Goal: Complete application form

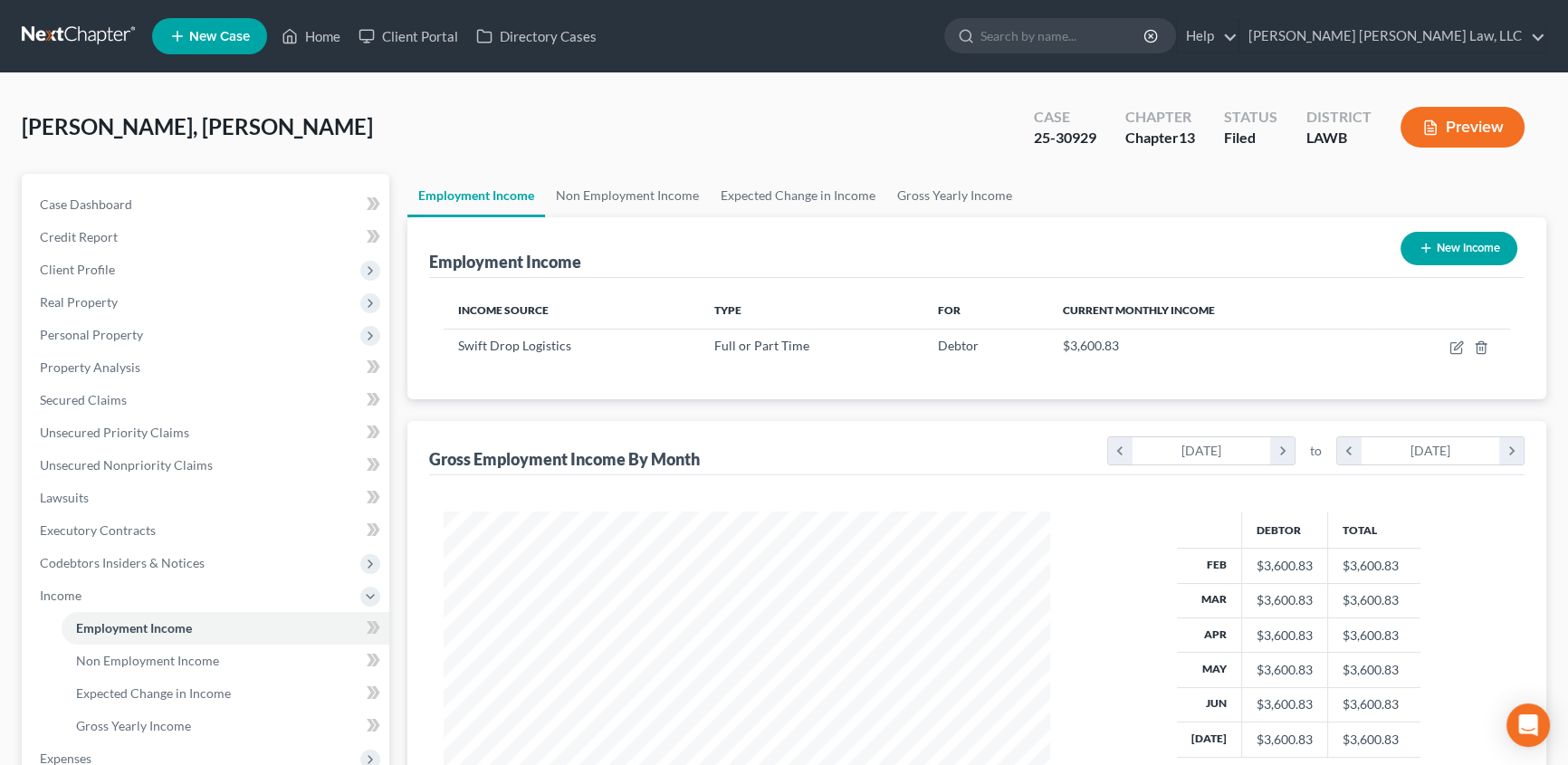
scroll to position [324, 643]
click at [88, 272] on span "Client Profile" at bounding box center [77, 269] width 75 height 15
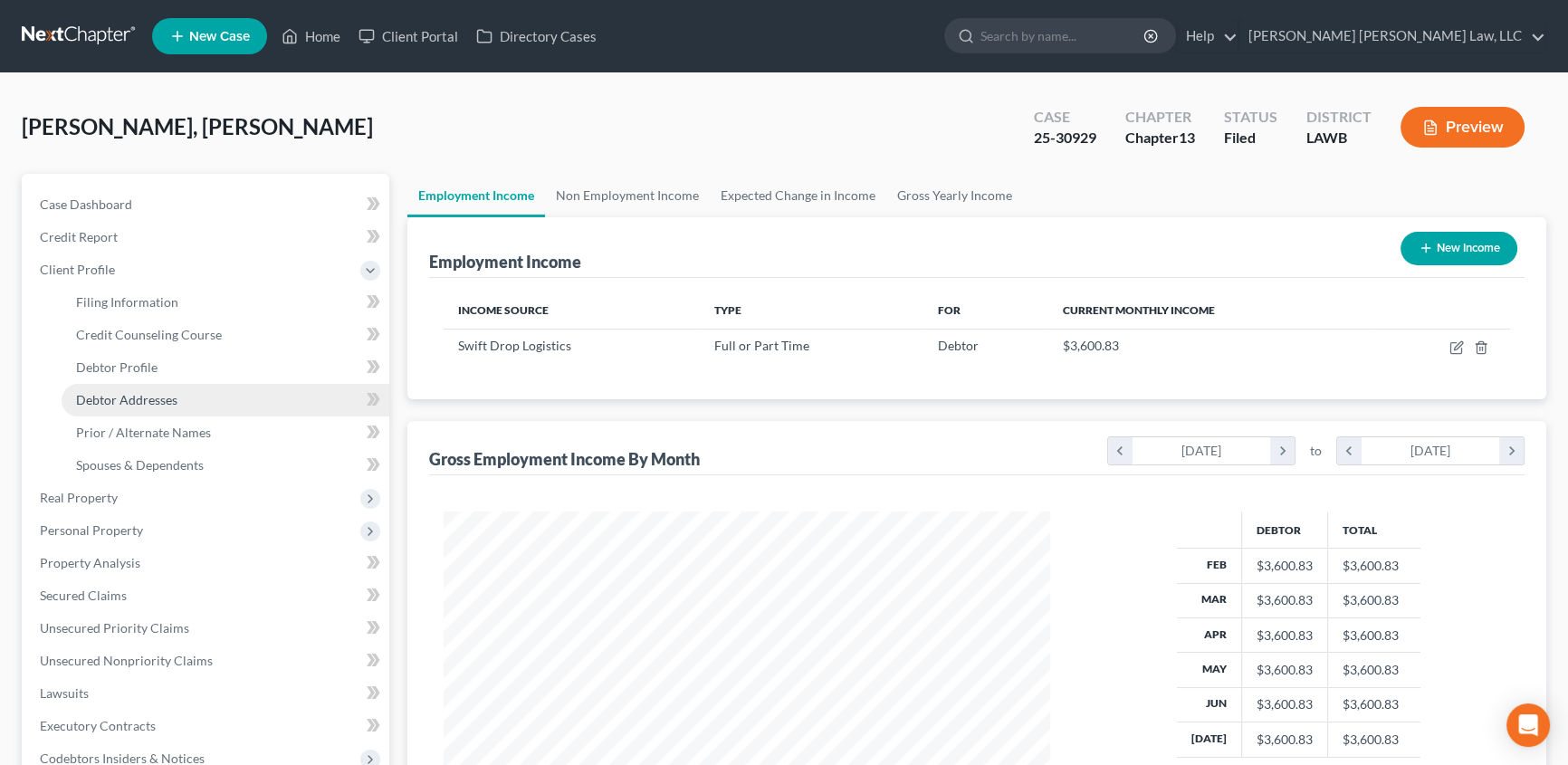
click at [102, 397] on span "Debtor Addresses" at bounding box center [126, 400] width 102 height 15
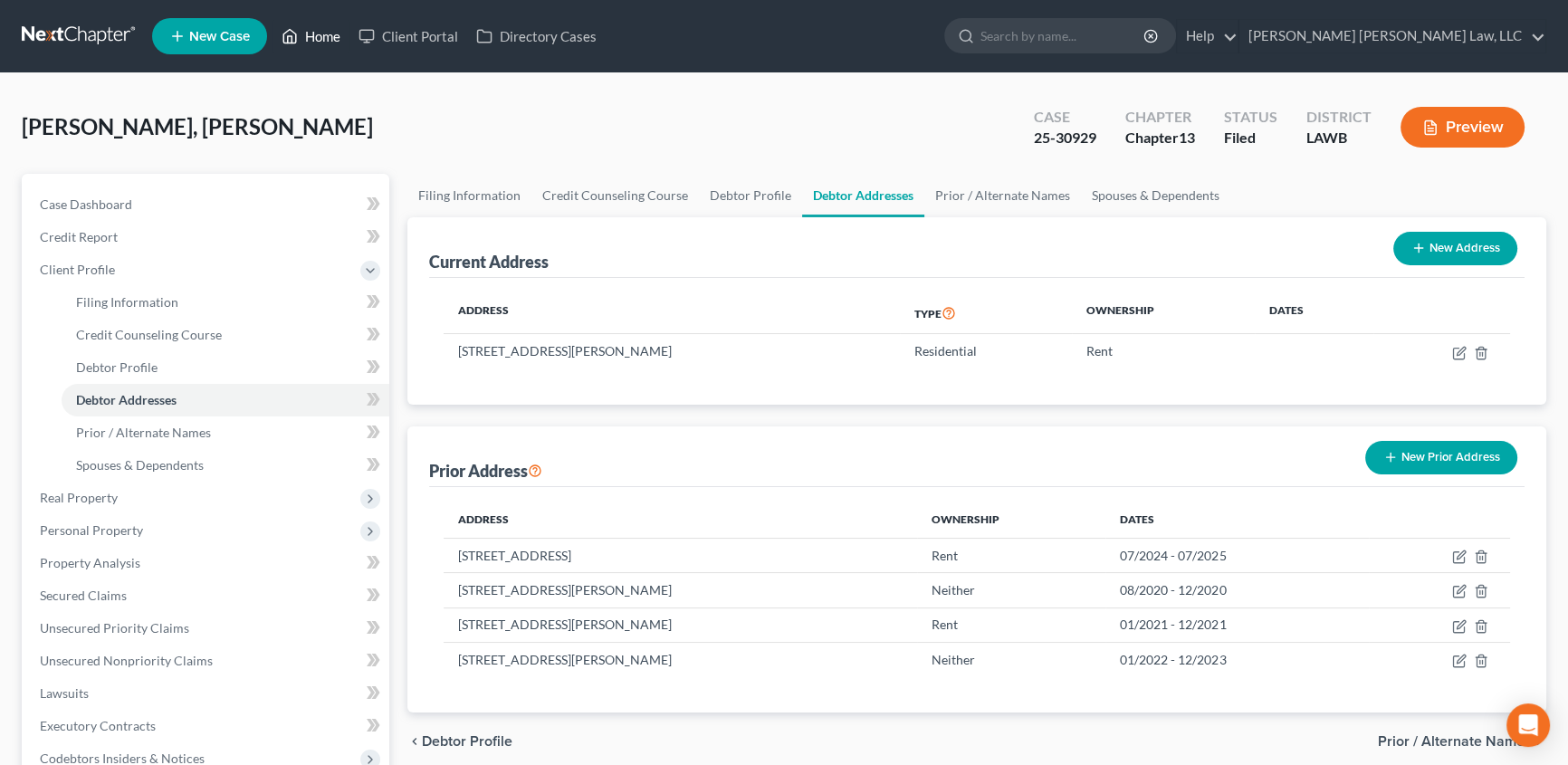
click at [326, 36] on link "Home" at bounding box center [311, 36] width 77 height 32
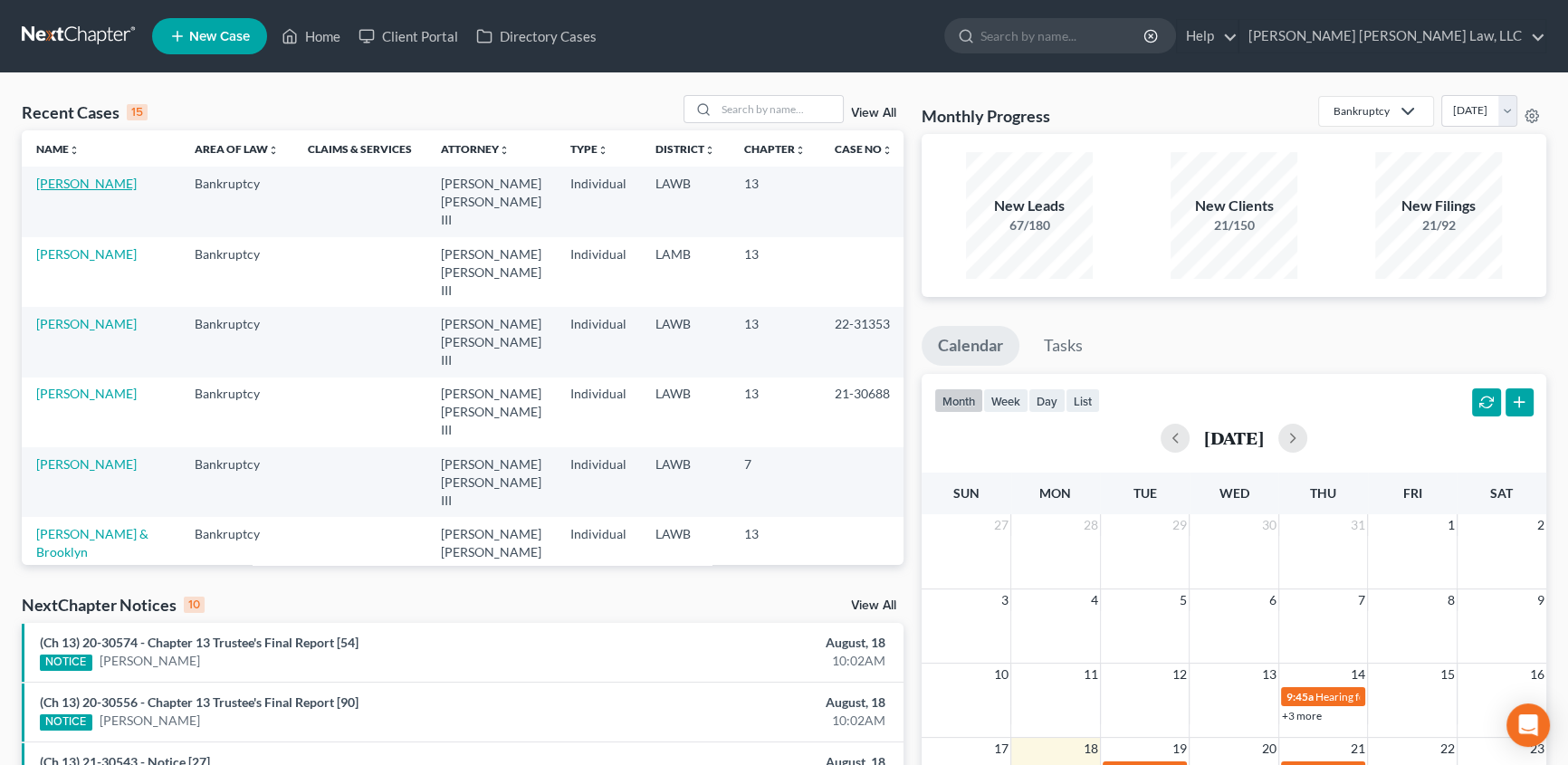
click at [103, 186] on link "[PERSON_NAME]" at bounding box center [86, 183] width 101 height 15
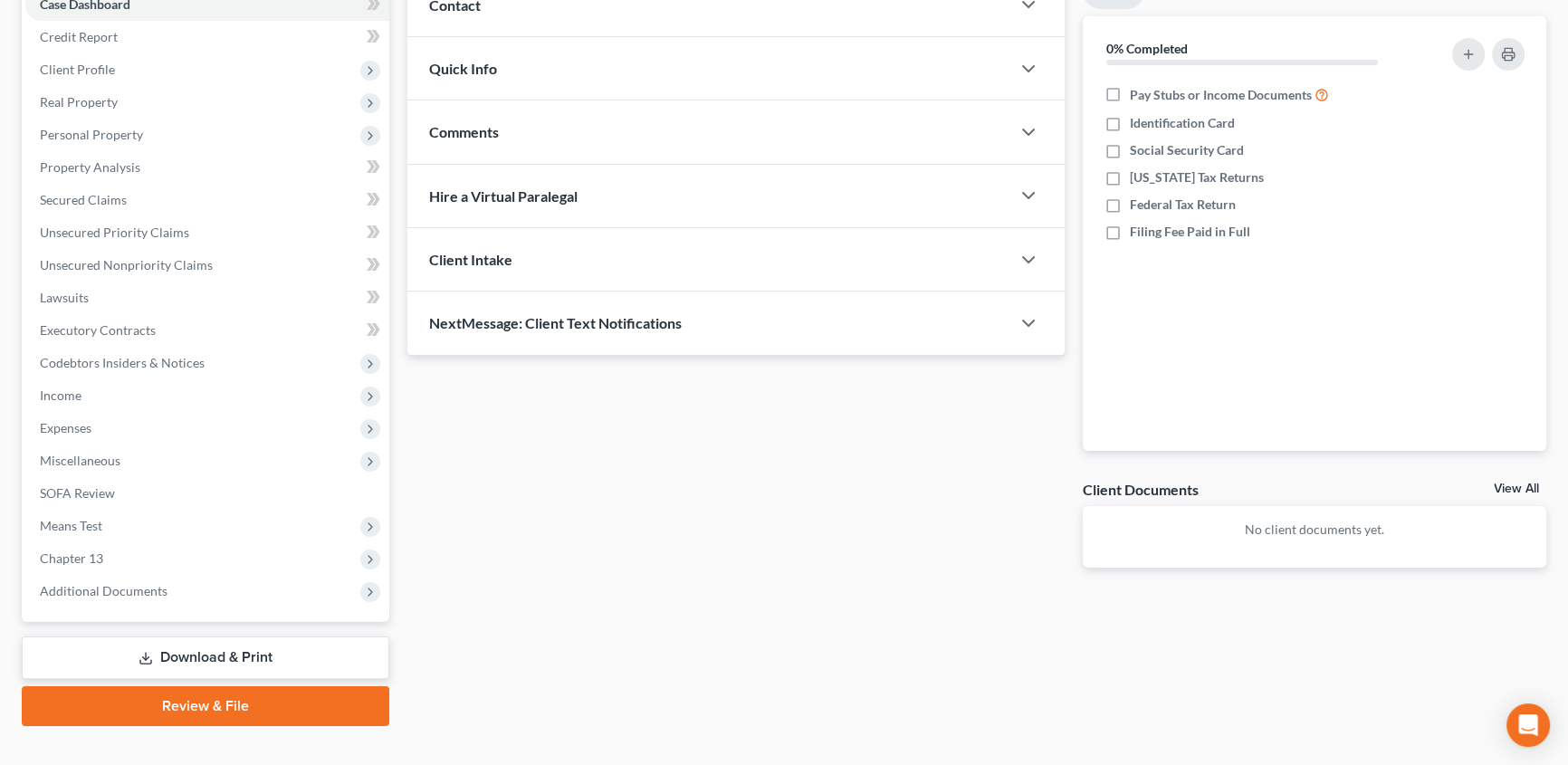
scroll to position [227, 0]
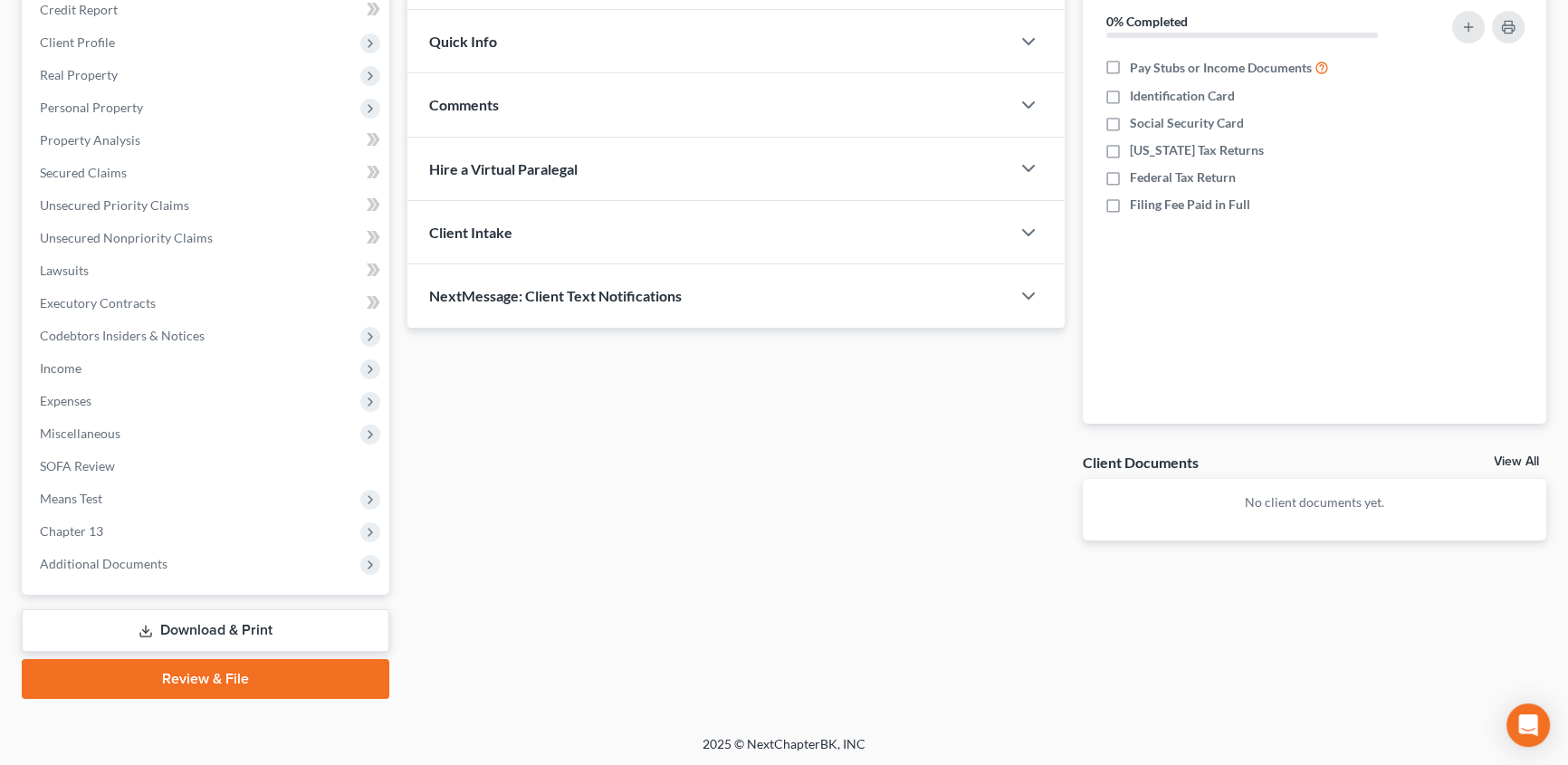
click at [294, 618] on link "Download & Print" at bounding box center [205, 630] width 368 height 43
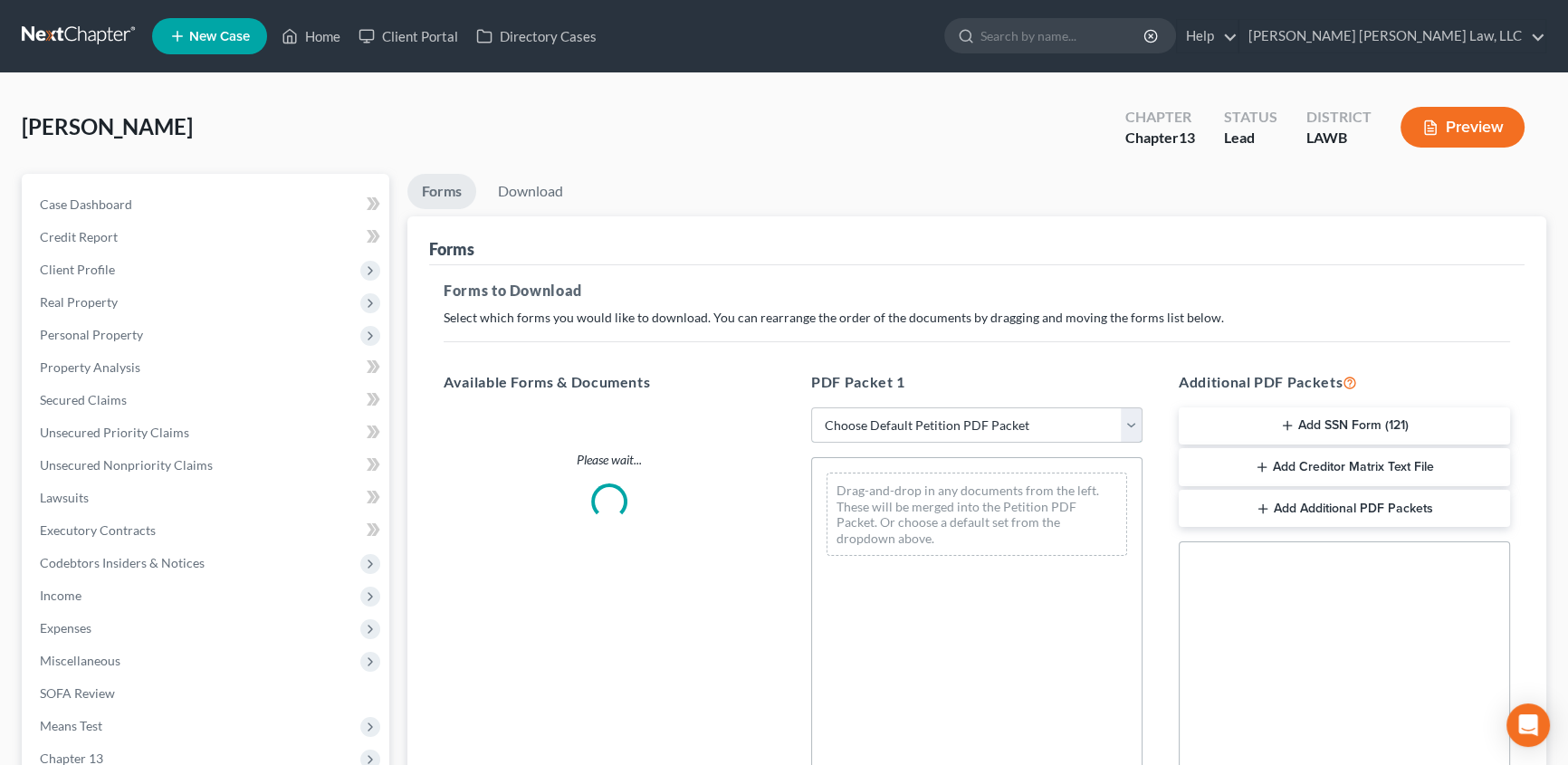
click at [878, 422] on select "Choose Default Petition PDF Packet Complete Bankruptcy Petition (all forms and …" at bounding box center [976, 426] width 331 height 36
select select "15"
click at [811, 408] on select "Choose Default Petition PDF Packet Complete Bankruptcy Petition (all forms and …" at bounding box center [976, 426] width 331 height 36
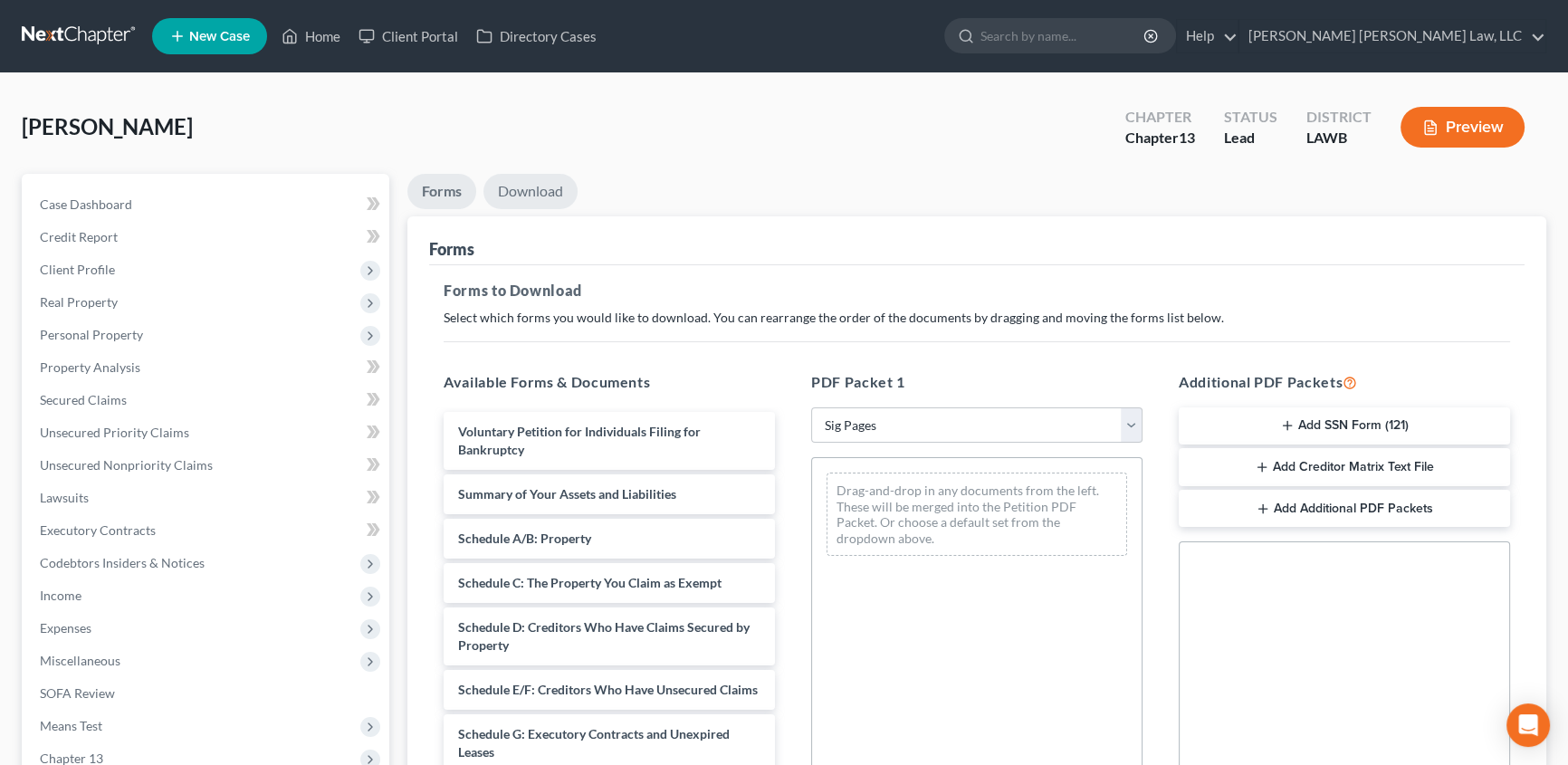
click at [538, 199] on link "Download" at bounding box center [530, 191] width 94 height 35
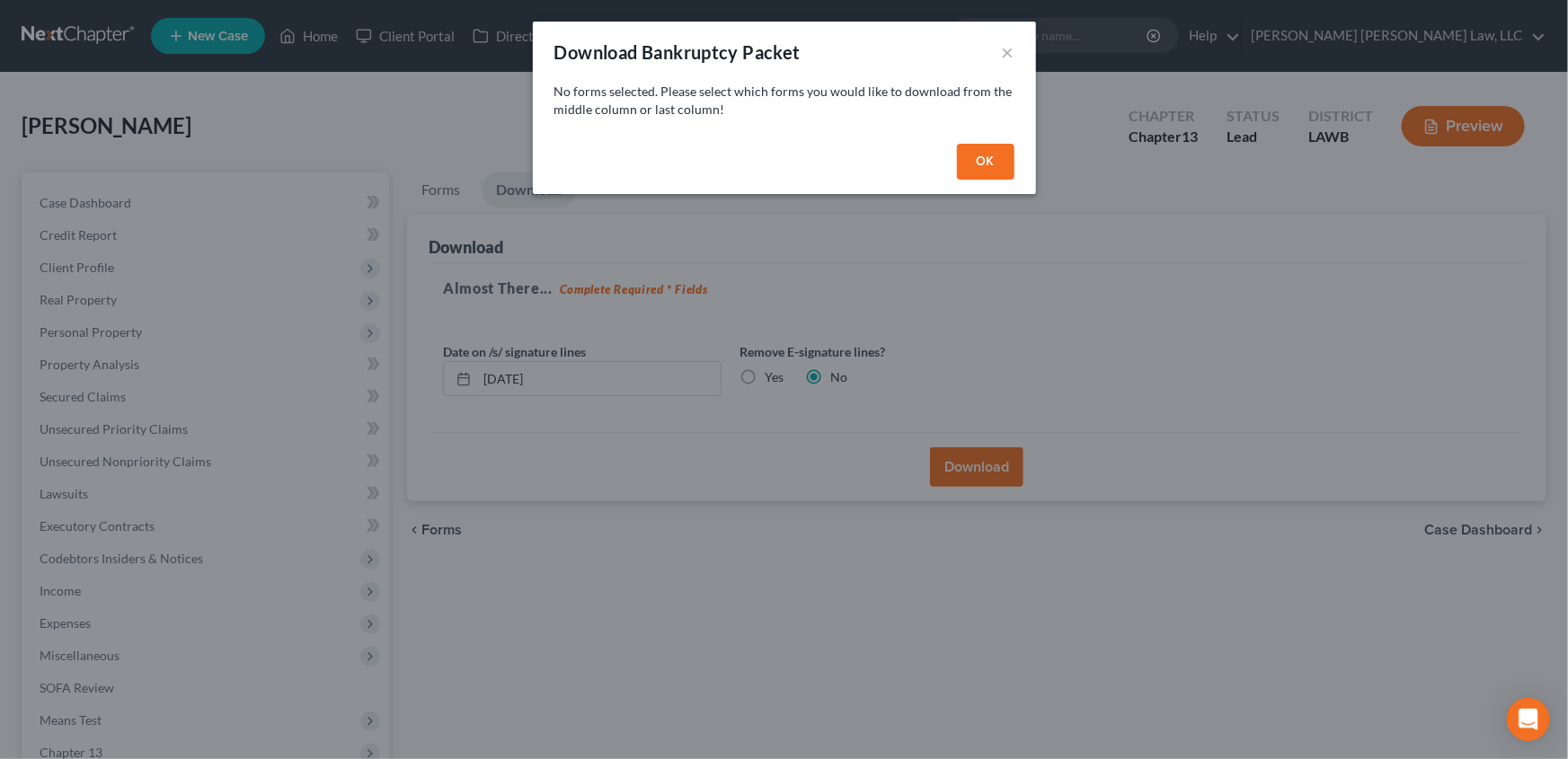
click at [978, 153] on button "OK" at bounding box center [985, 162] width 58 height 36
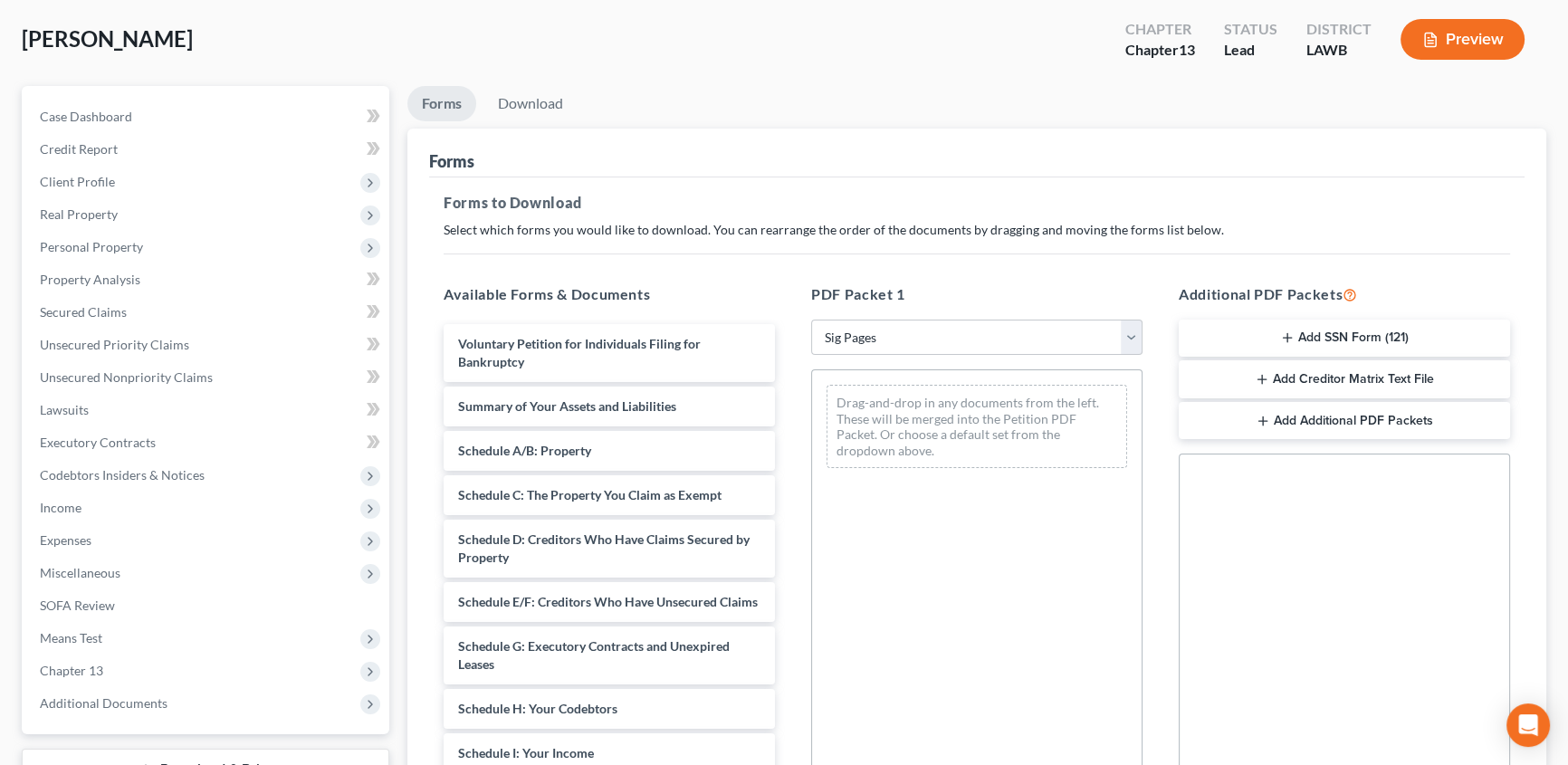
scroll to position [23, 0]
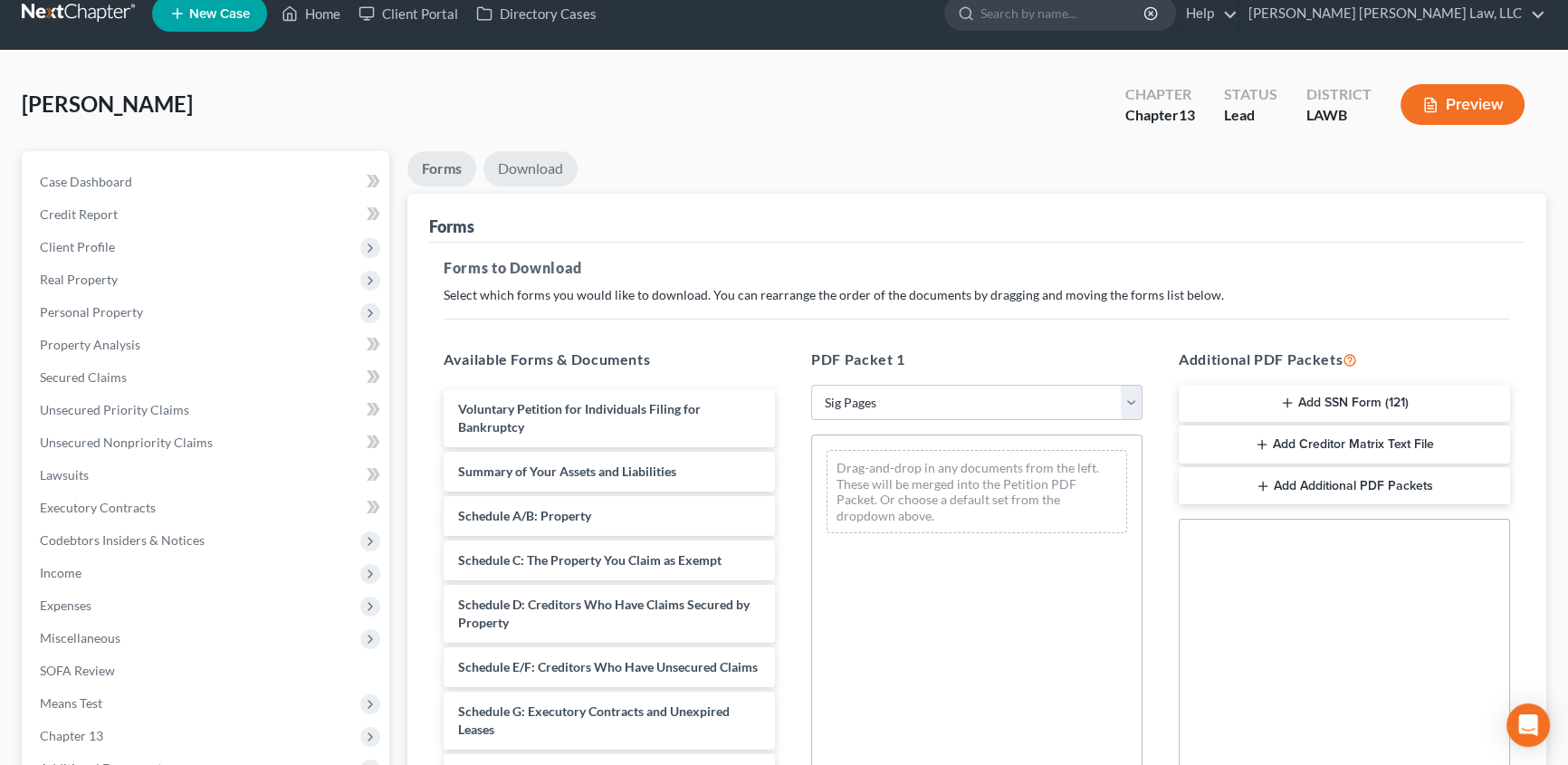
click at [528, 163] on link "Download" at bounding box center [530, 168] width 94 height 35
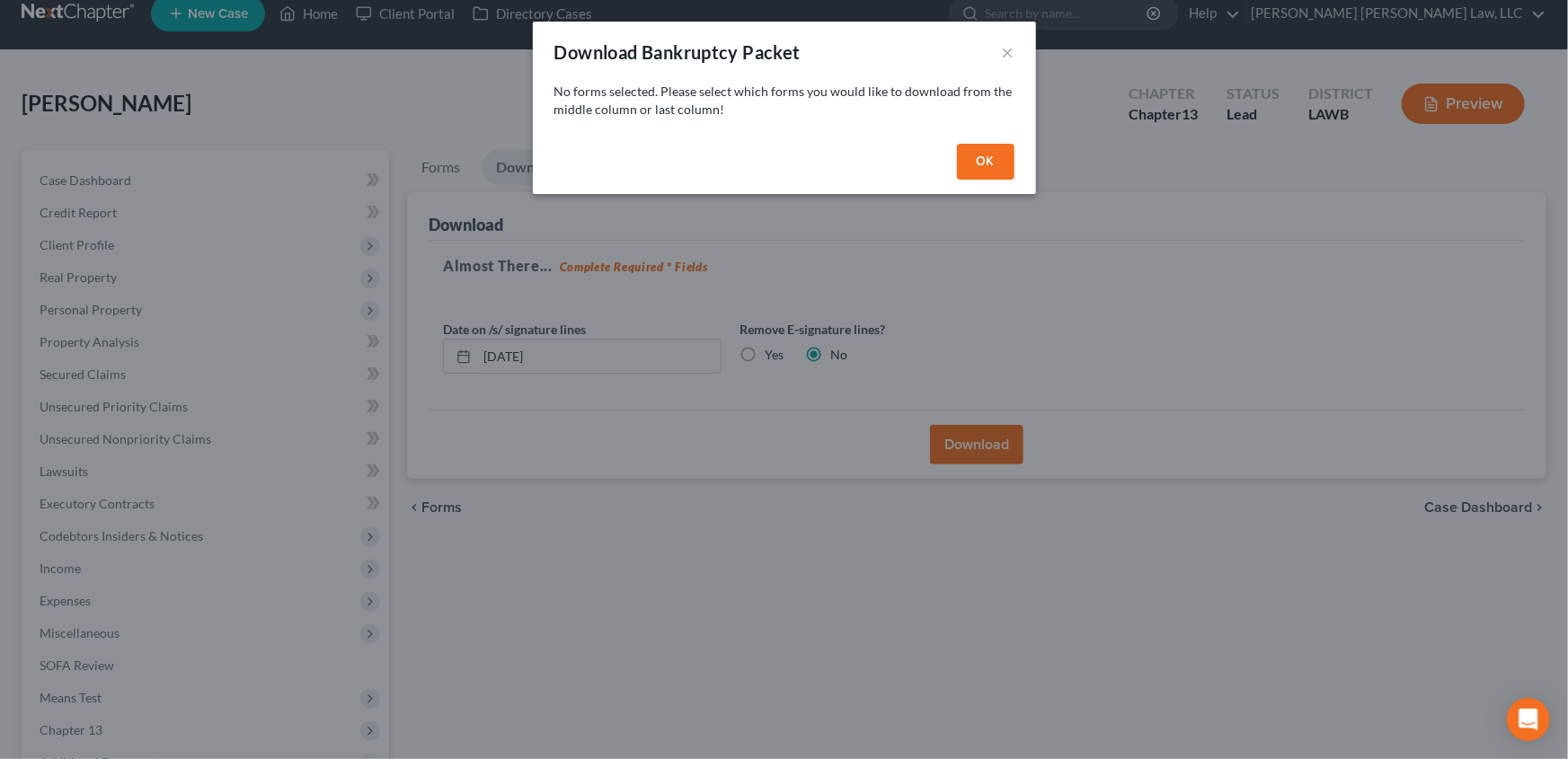
click at [988, 162] on button "OK" at bounding box center [985, 162] width 58 height 36
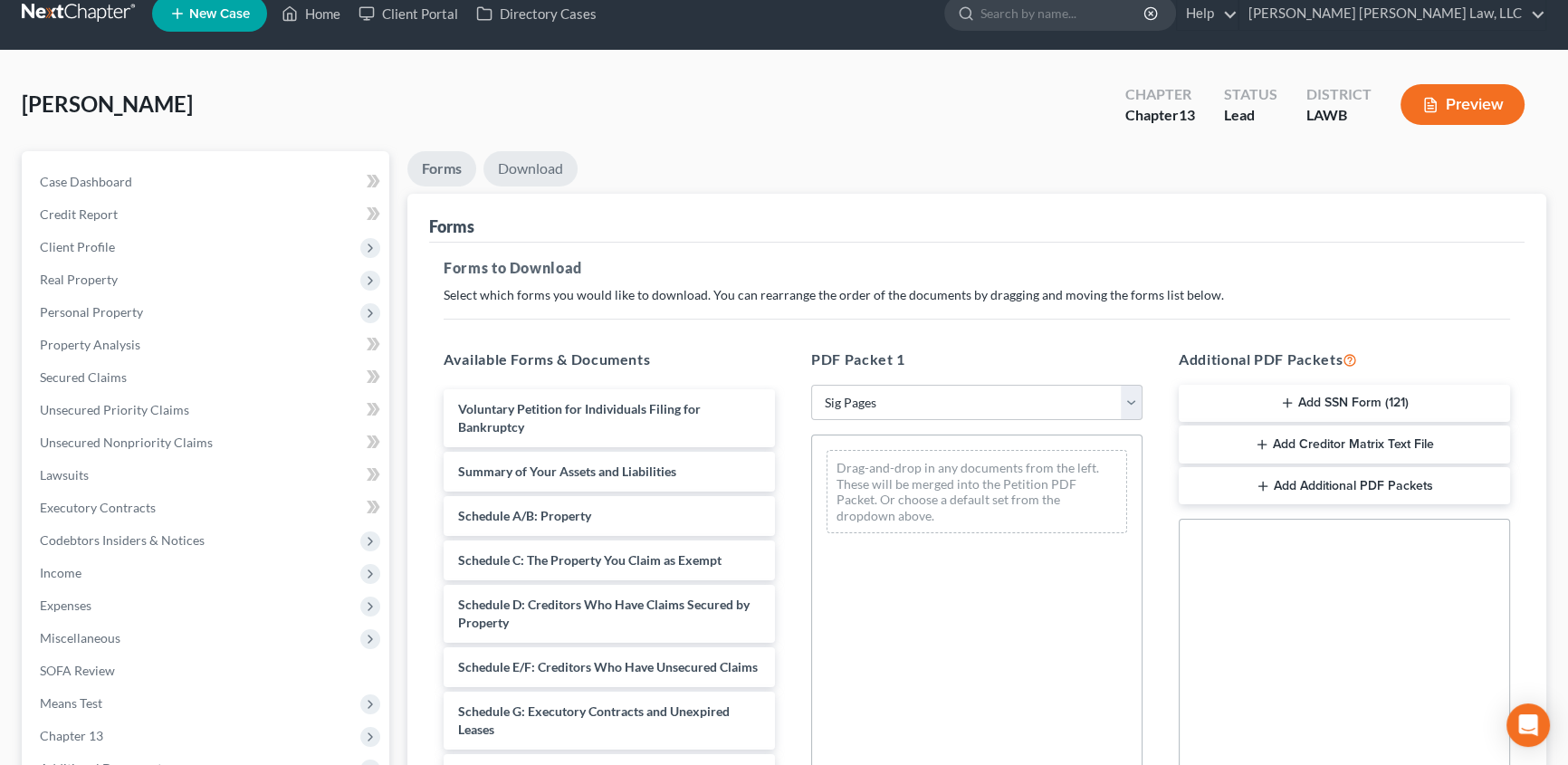
click at [532, 173] on link "Download" at bounding box center [530, 168] width 94 height 35
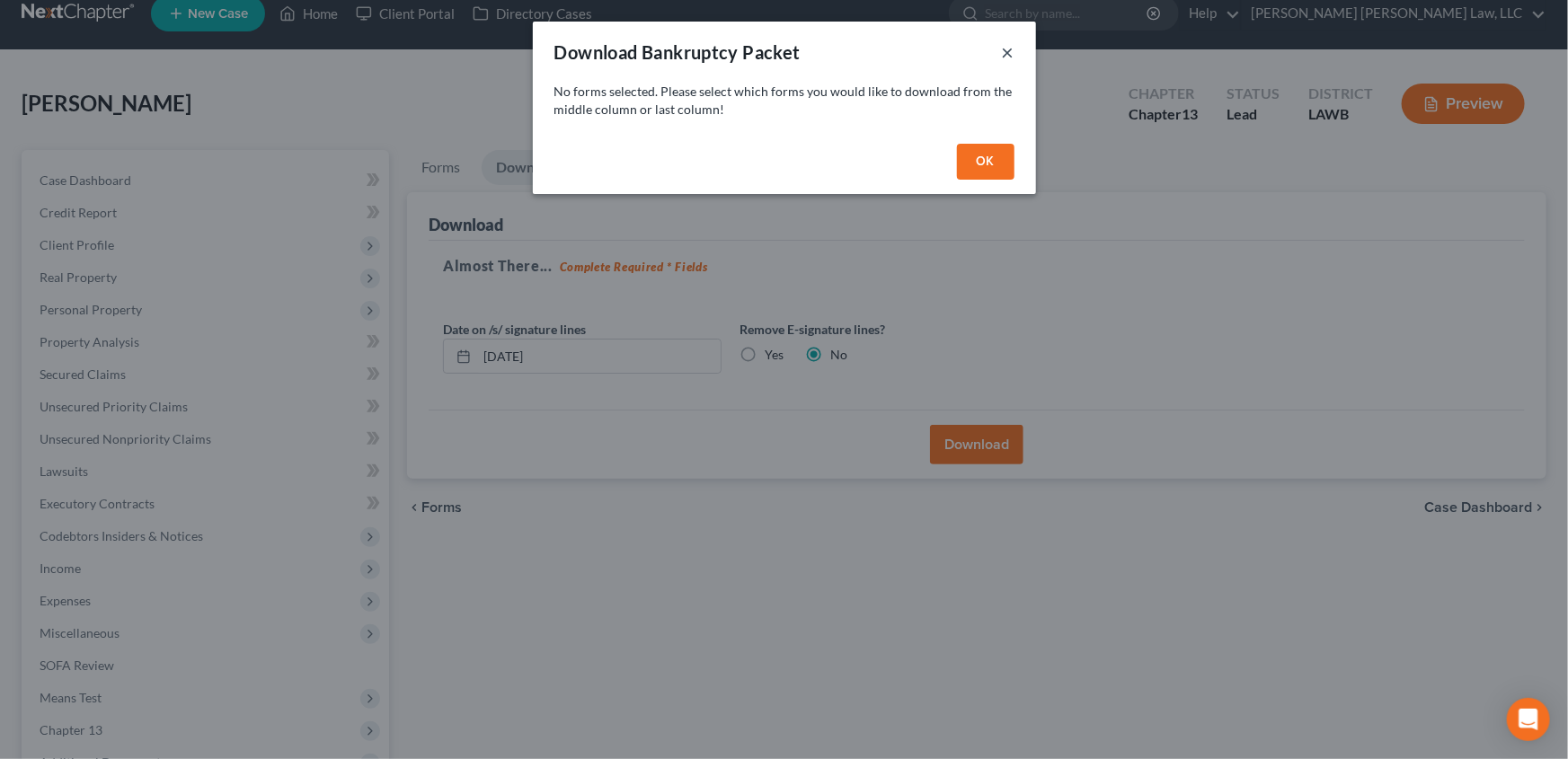
click at [1007, 50] on button "×" at bounding box center [1008, 52] width 12 height 22
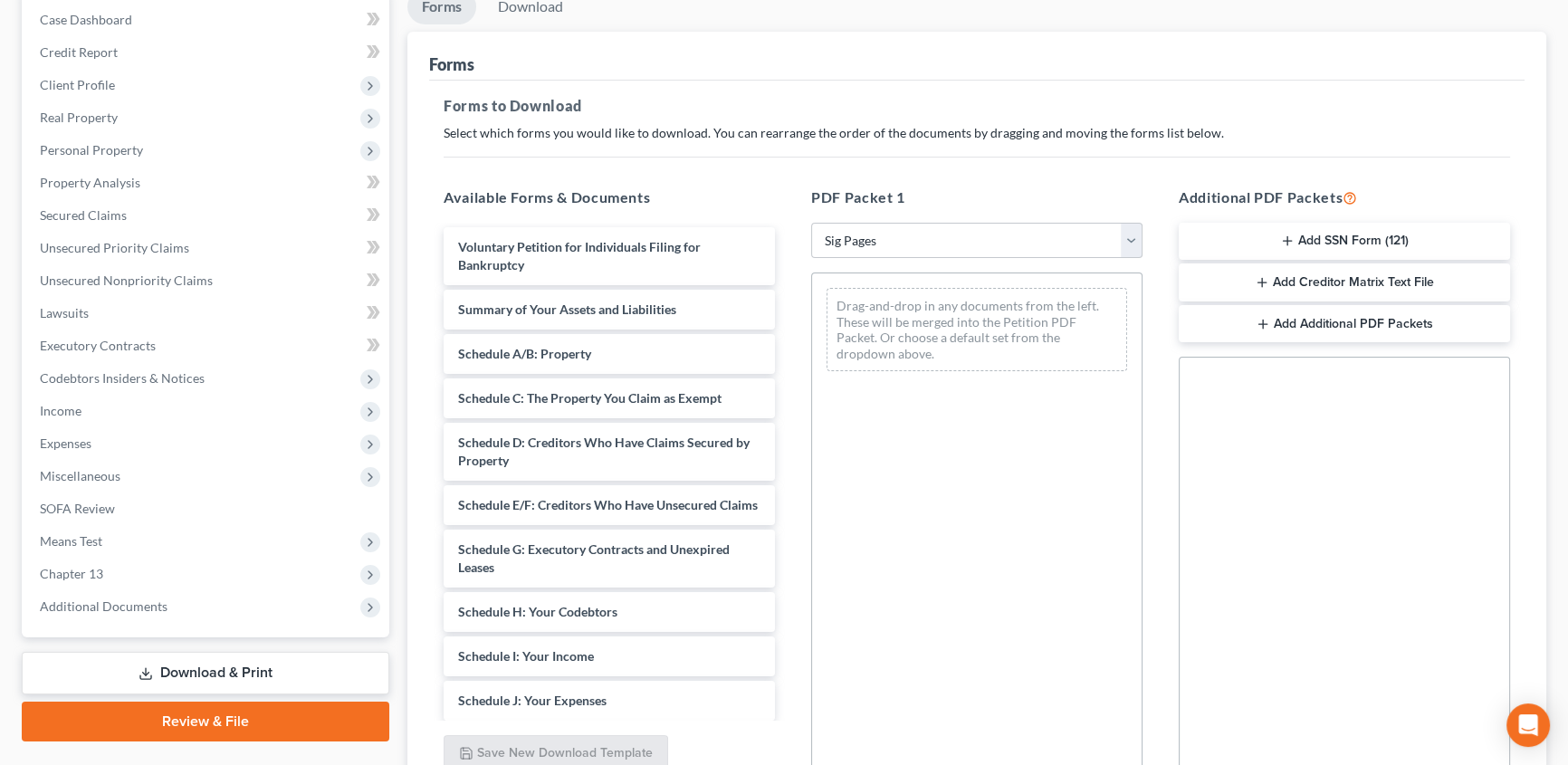
scroll to position [187, 0]
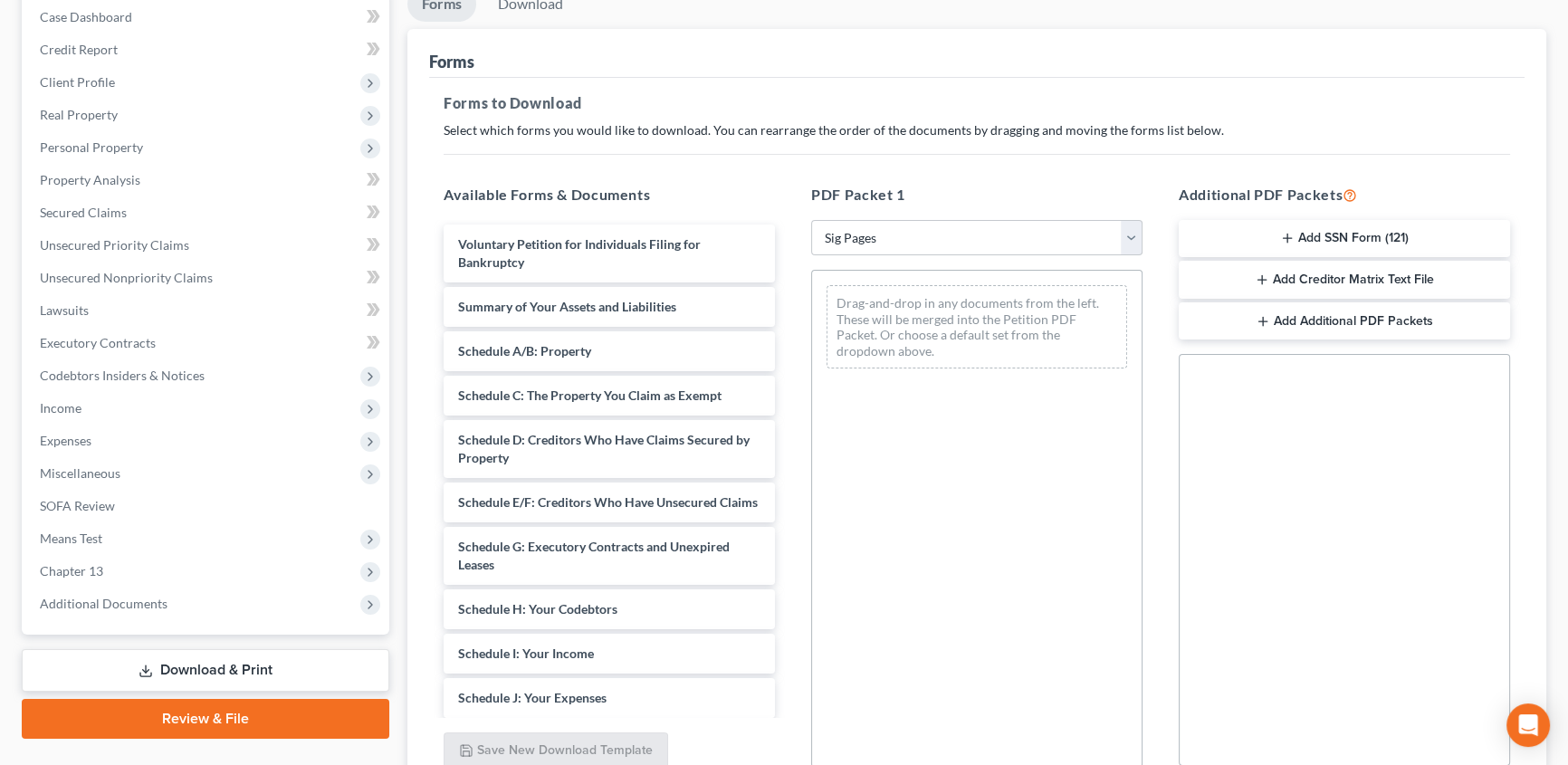
click at [94, 674] on link "Download & Print" at bounding box center [205, 670] width 368 height 43
click at [69, 614] on span "Additional Documents" at bounding box center [207, 604] width 364 height 32
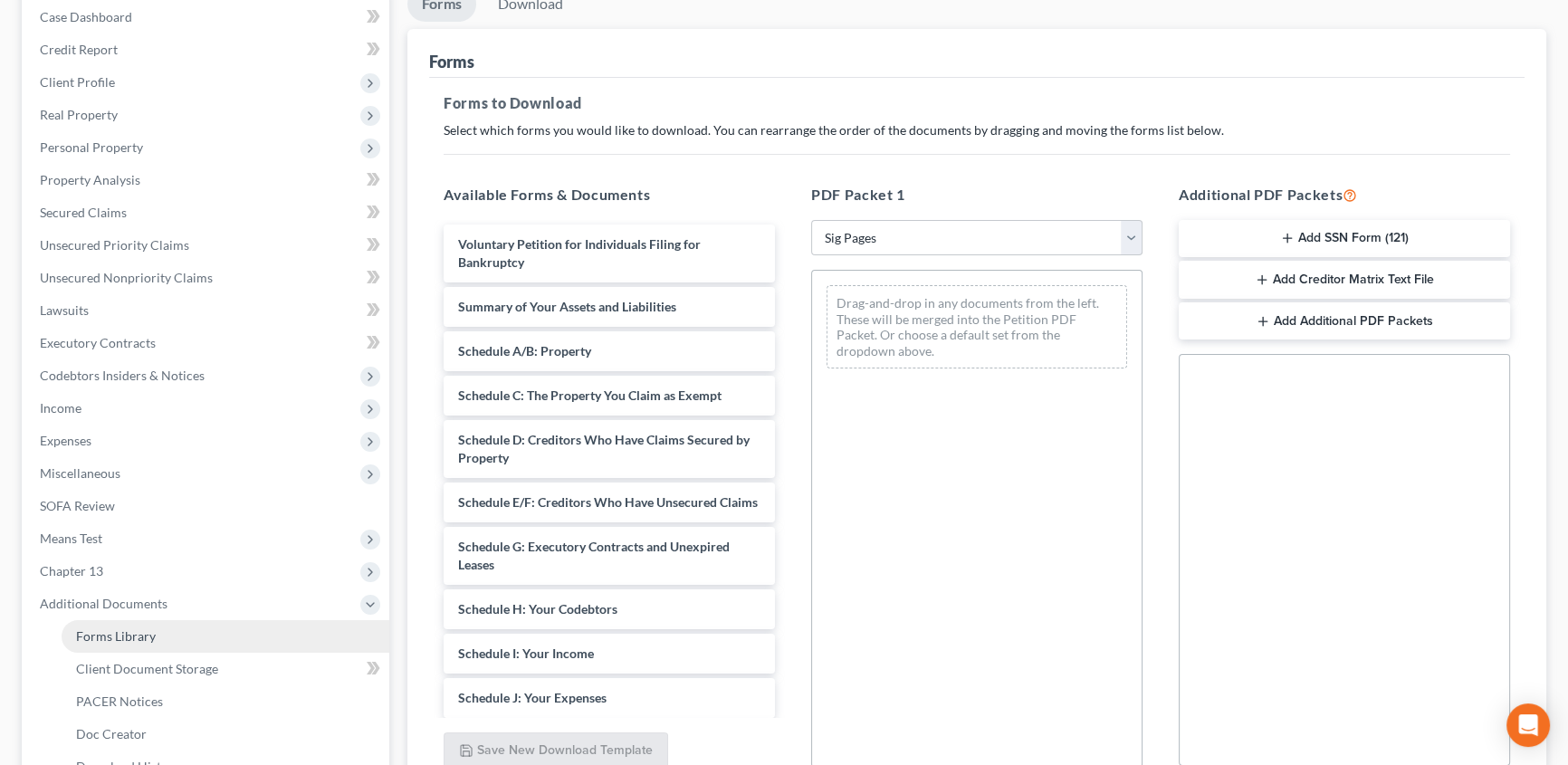
click at [85, 640] on span "Forms Library" at bounding box center [116, 636] width 80 height 15
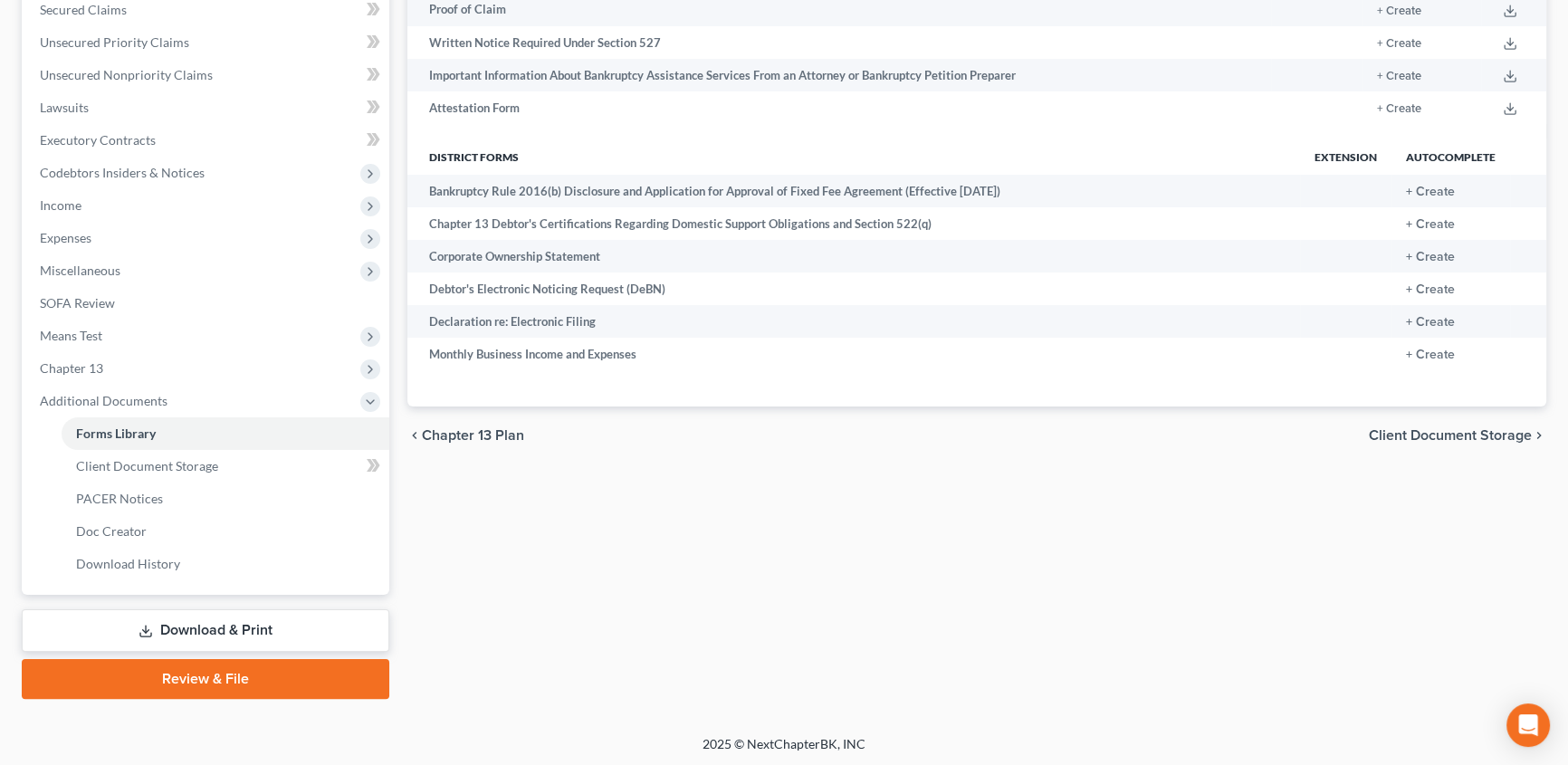
click at [205, 633] on link "Download & Print" at bounding box center [205, 630] width 368 height 43
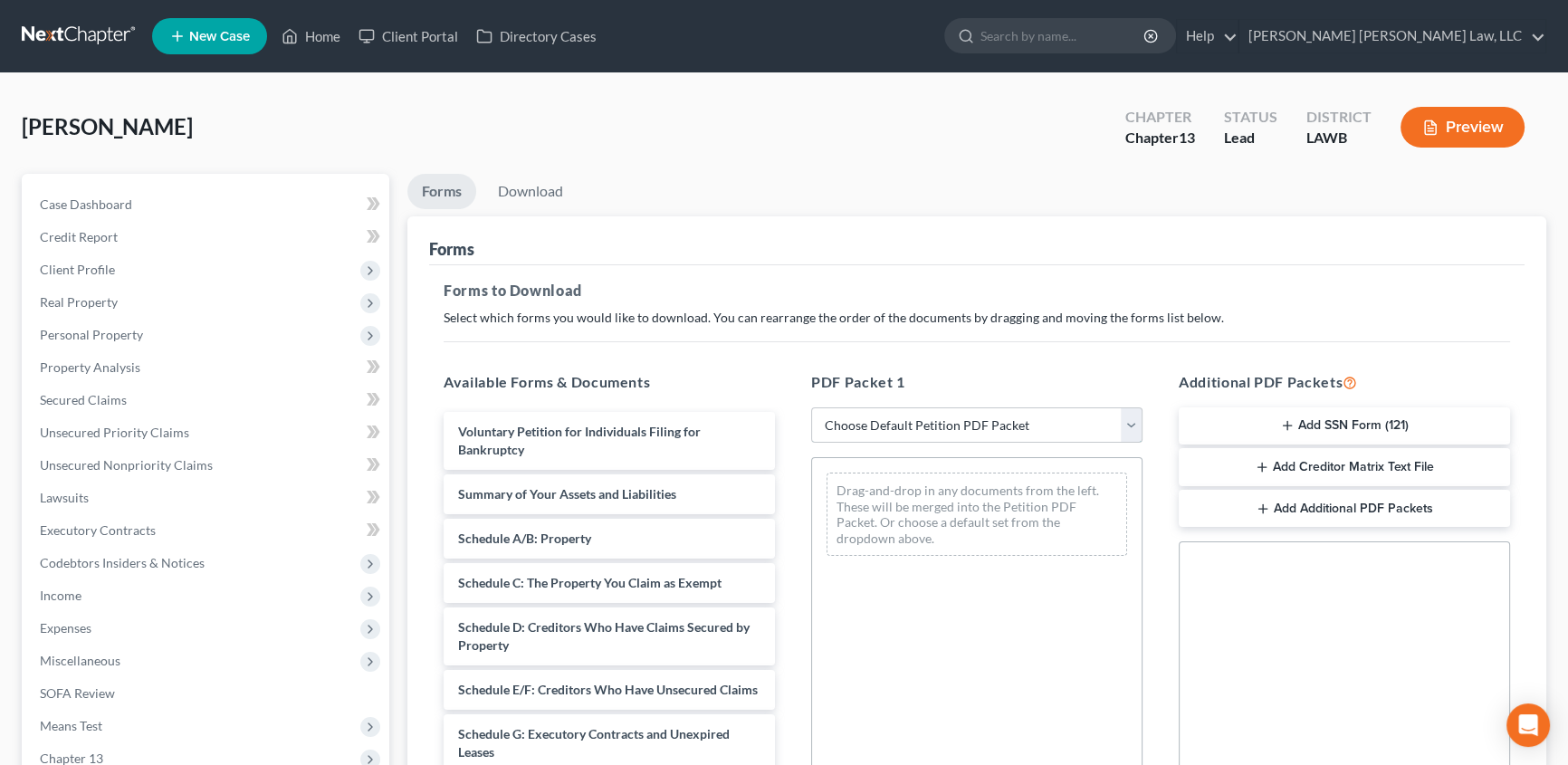
click at [884, 425] on select "Choose Default Petition PDF Packet Complete Bankruptcy Petition (all forms and …" at bounding box center [976, 426] width 331 height 36
select select "15"
click at [811, 408] on select "Choose Default Petition PDF Packet Complete Bankruptcy Petition (all forms and …" at bounding box center [976, 426] width 331 height 36
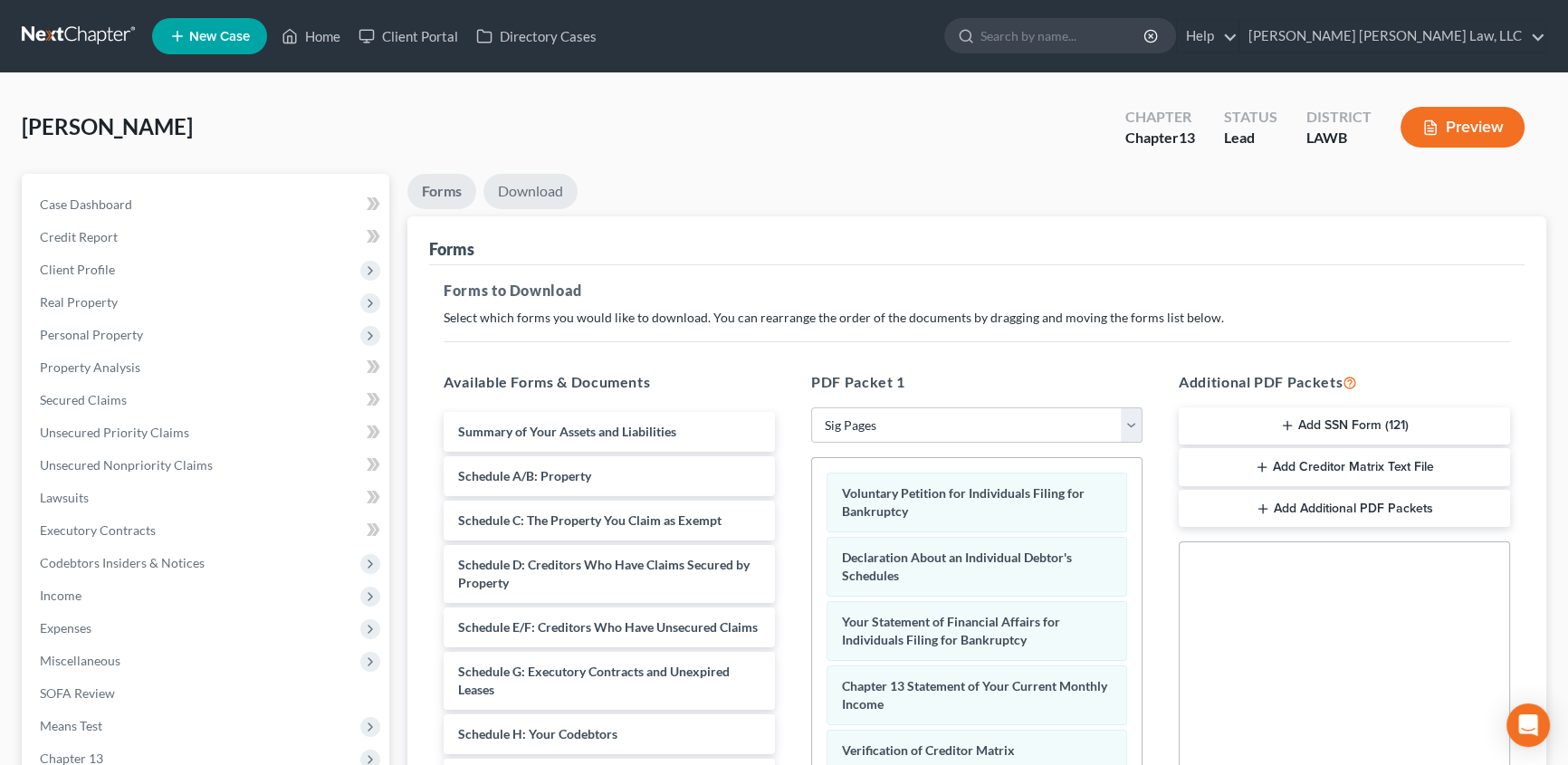
click at [536, 190] on link "Download" at bounding box center [530, 191] width 94 height 35
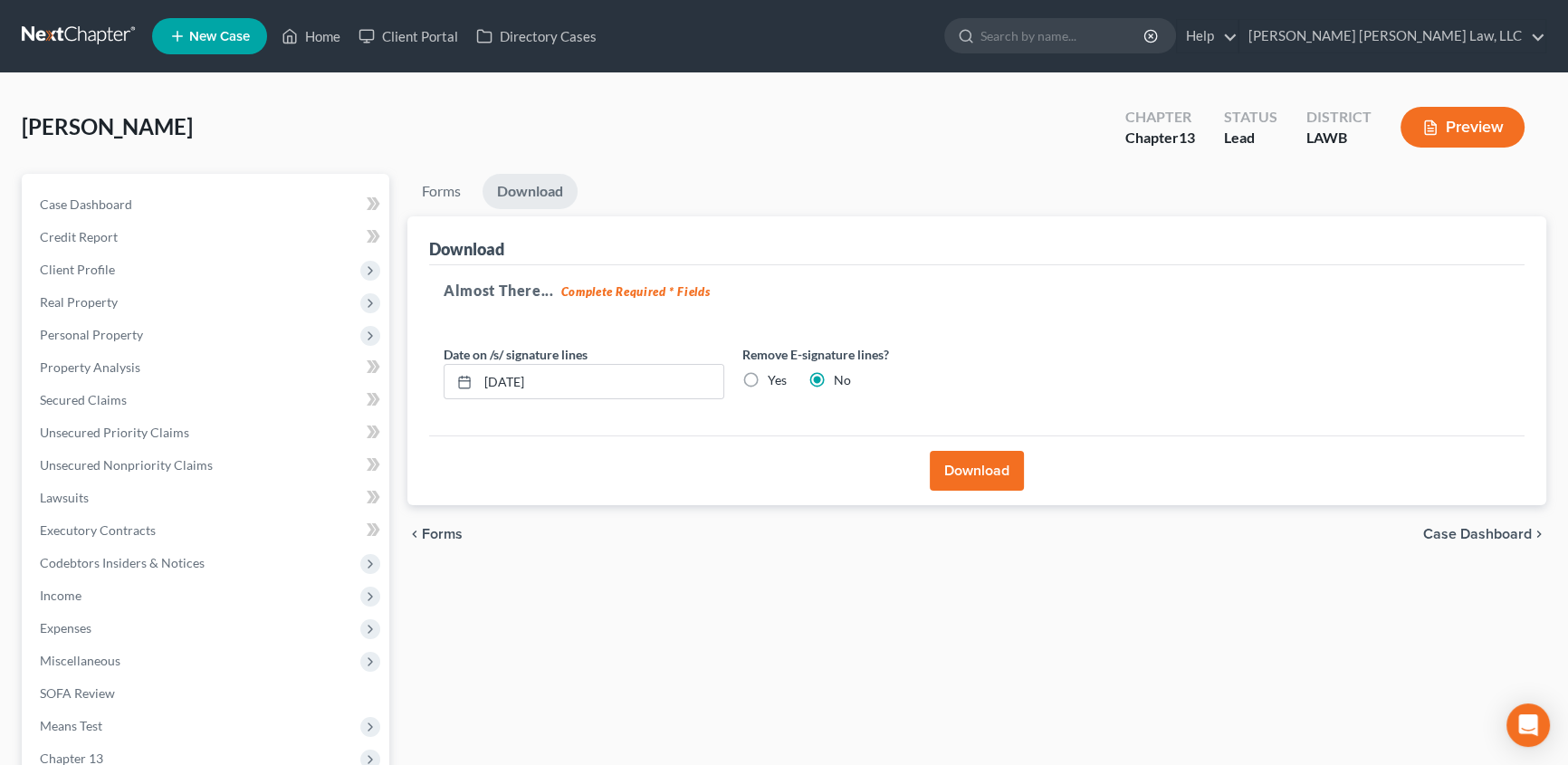
click at [982, 475] on button "Download" at bounding box center [976, 471] width 94 height 40
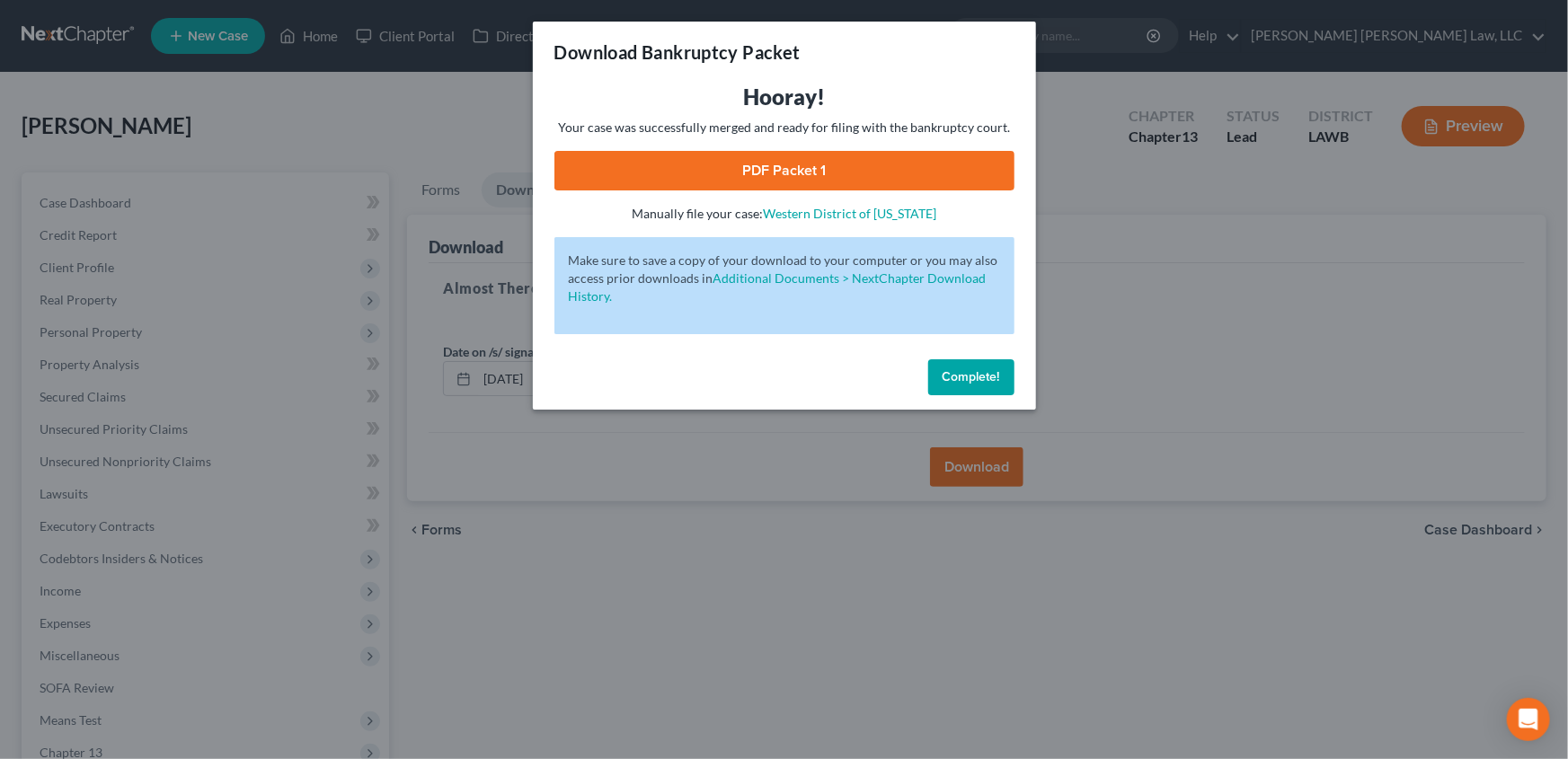
click at [710, 173] on link "PDF Packet 1" at bounding box center [784, 171] width 460 height 40
click at [980, 375] on span "Complete!" at bounding box center [971, 377] width 58 height 15
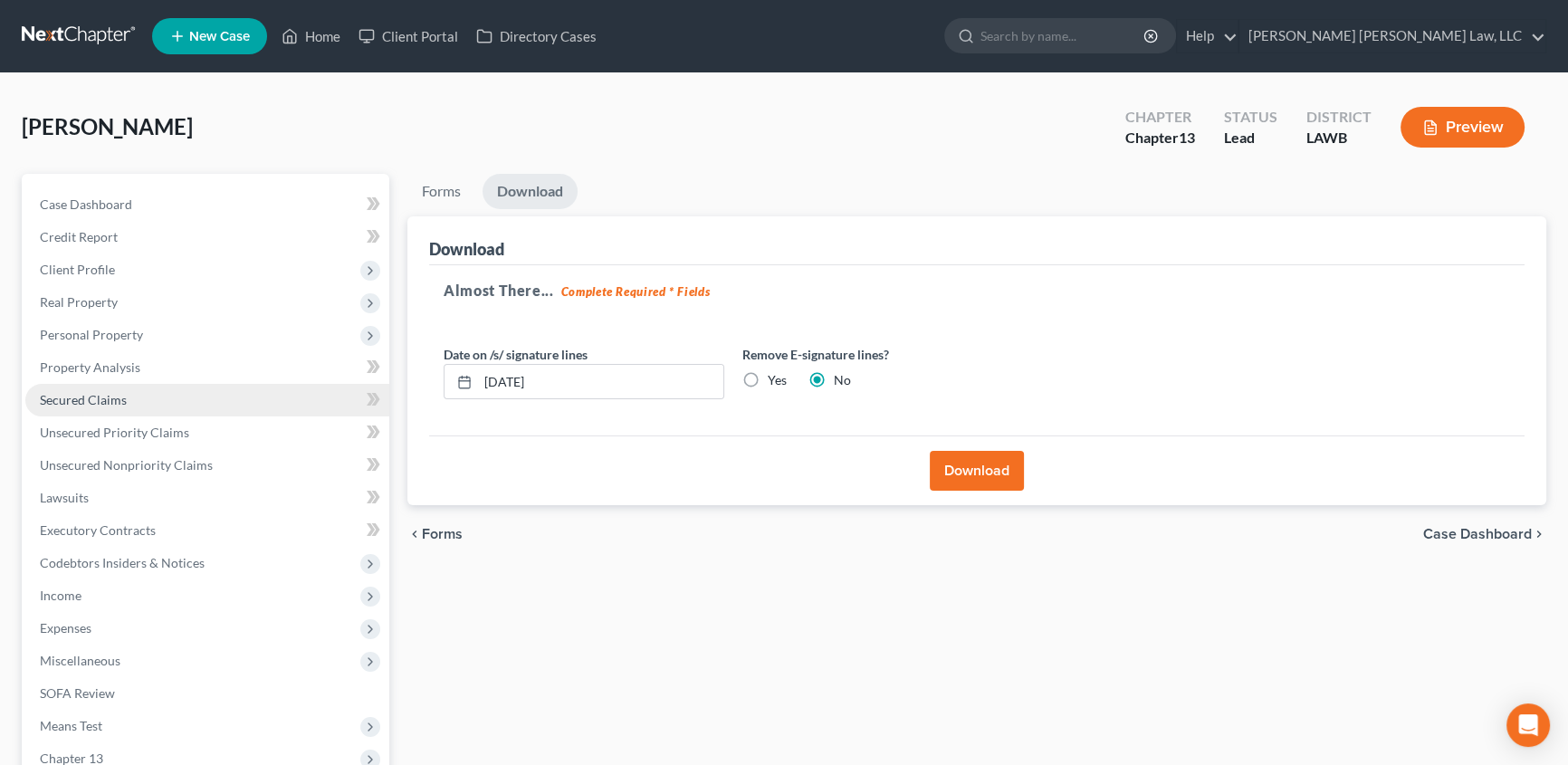
click at [105, 397] on span "Secured Claims" at bounding box center [84, 400] width 87 height 15
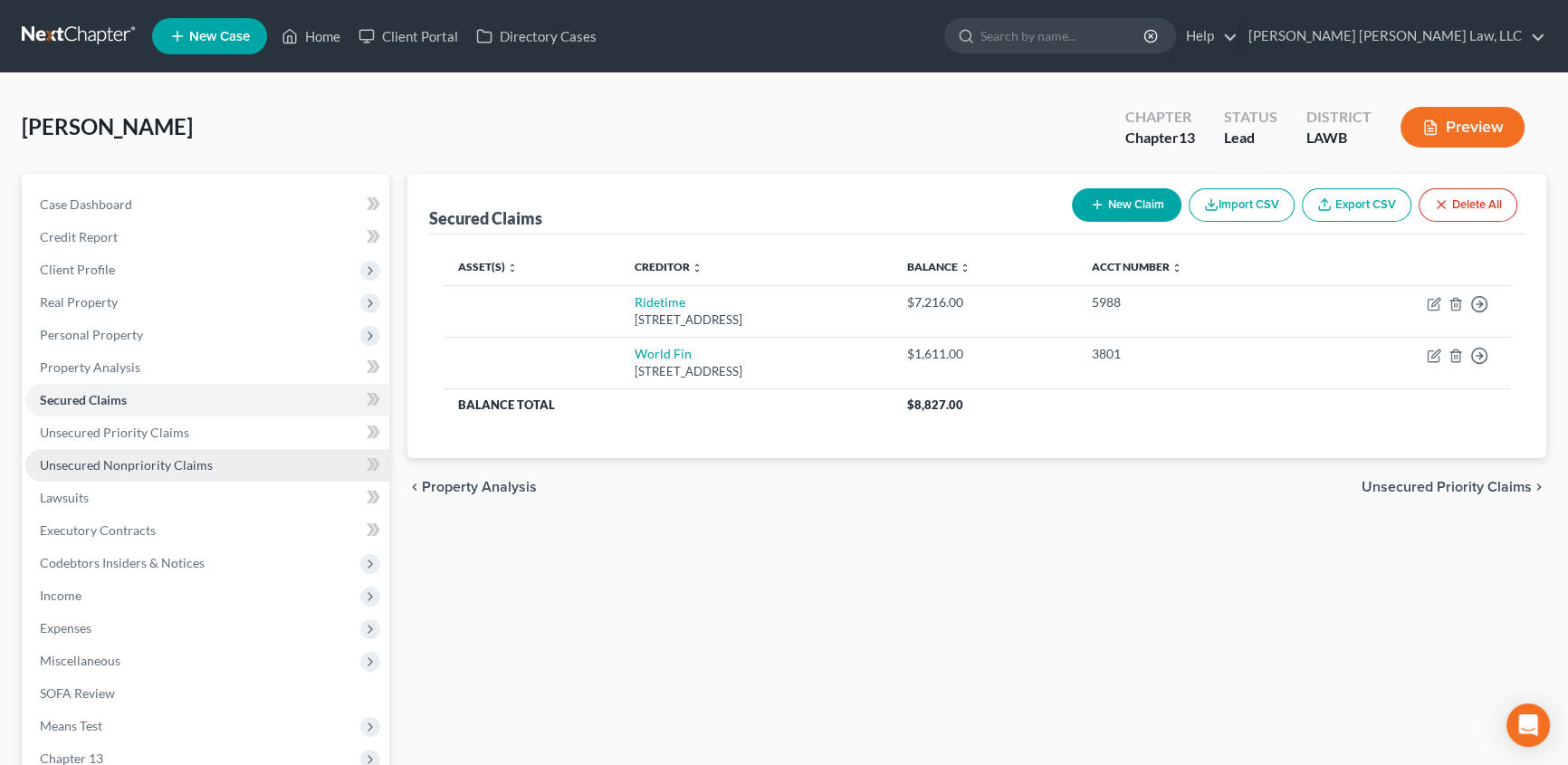
click at [163, 457] on span "Unsecured Nonpriority Claims" at bounding box center [126, 465] width 173 height 15
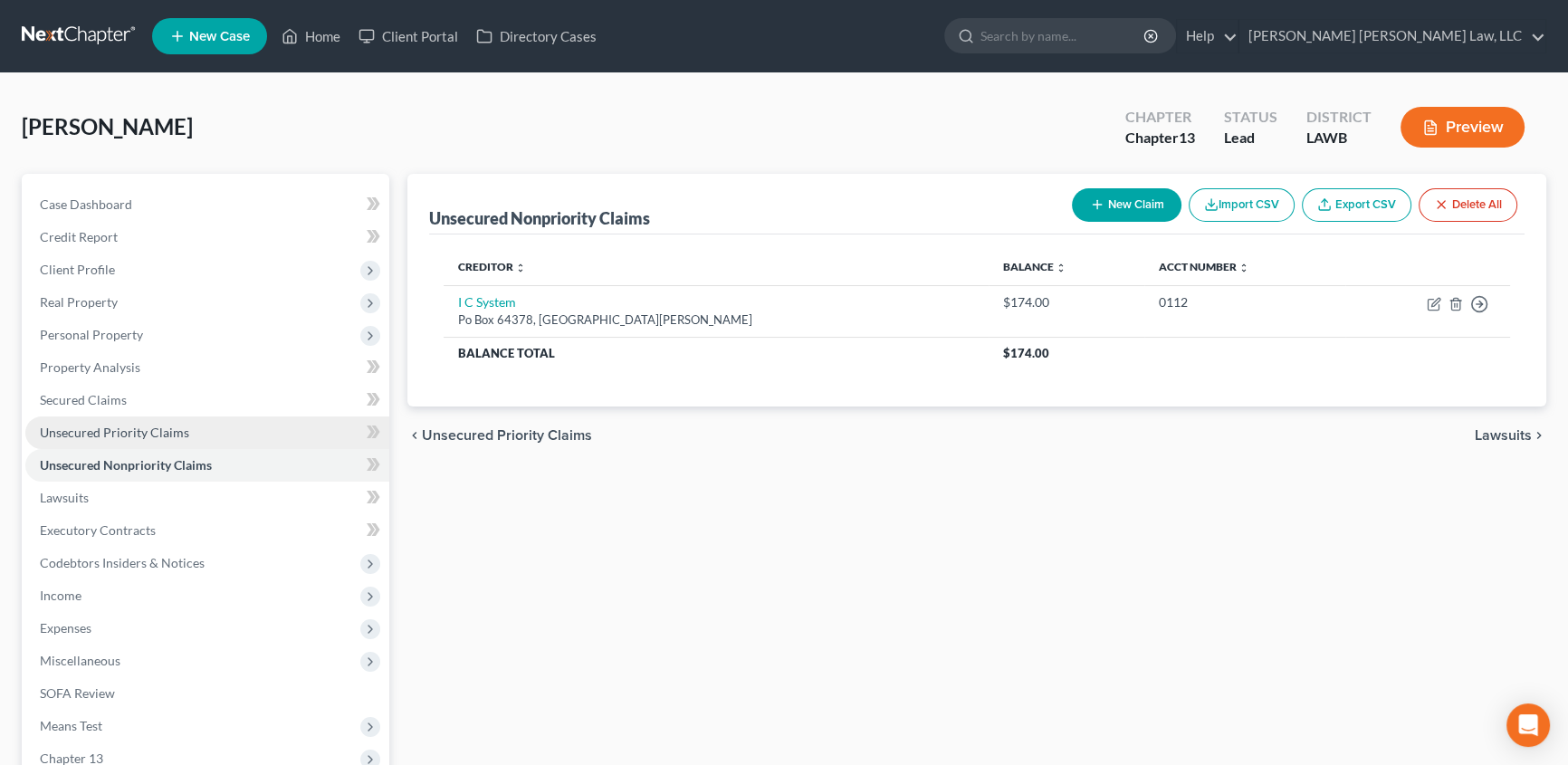
click at [150, 436] on span "Unsecured Priority Claims" at bounding box center [114, 432] width 149 height 15
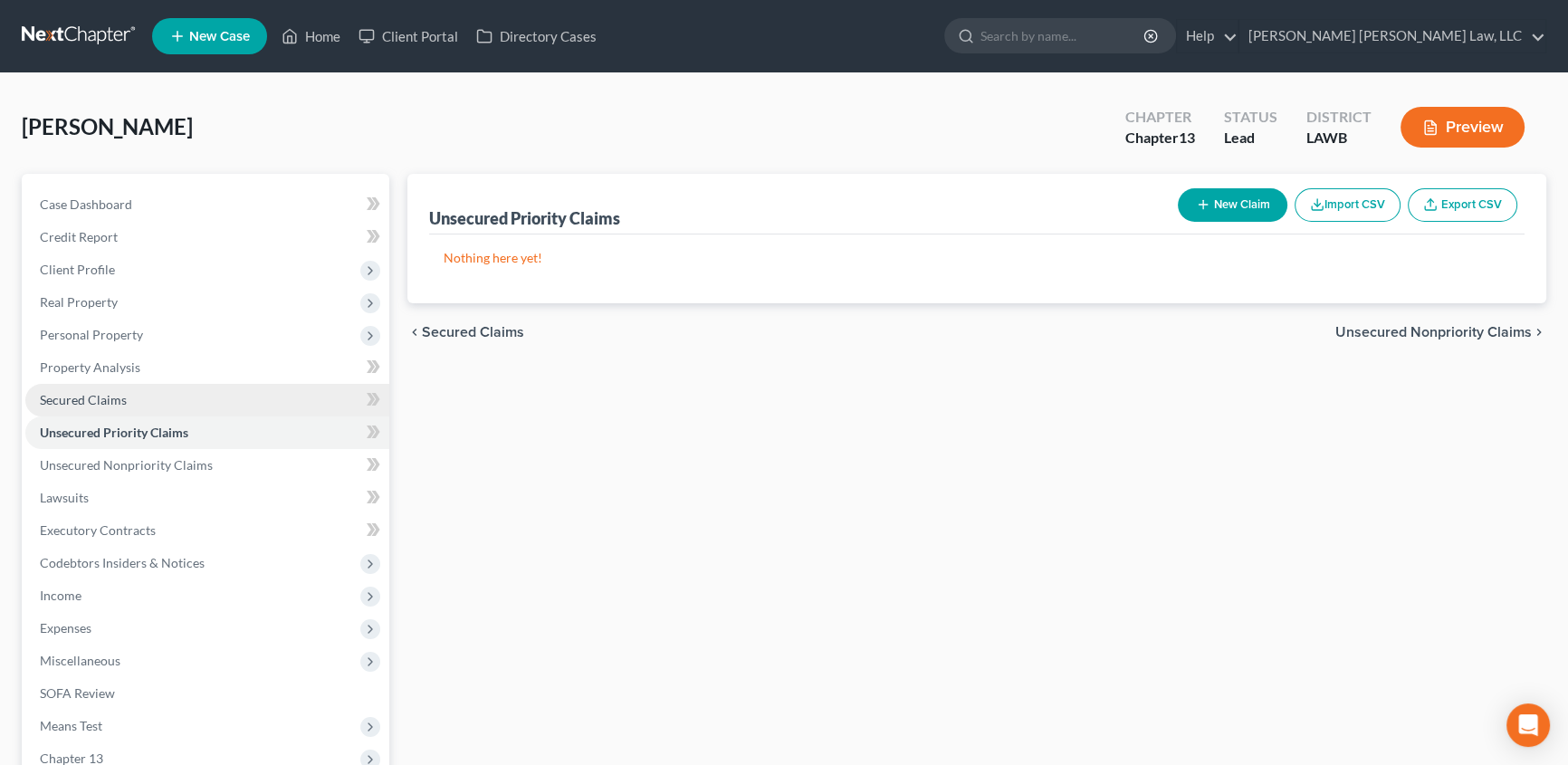
click at [112, 393] on span "Secured Claims" at bounding box center [84, 400] width 87 height 15
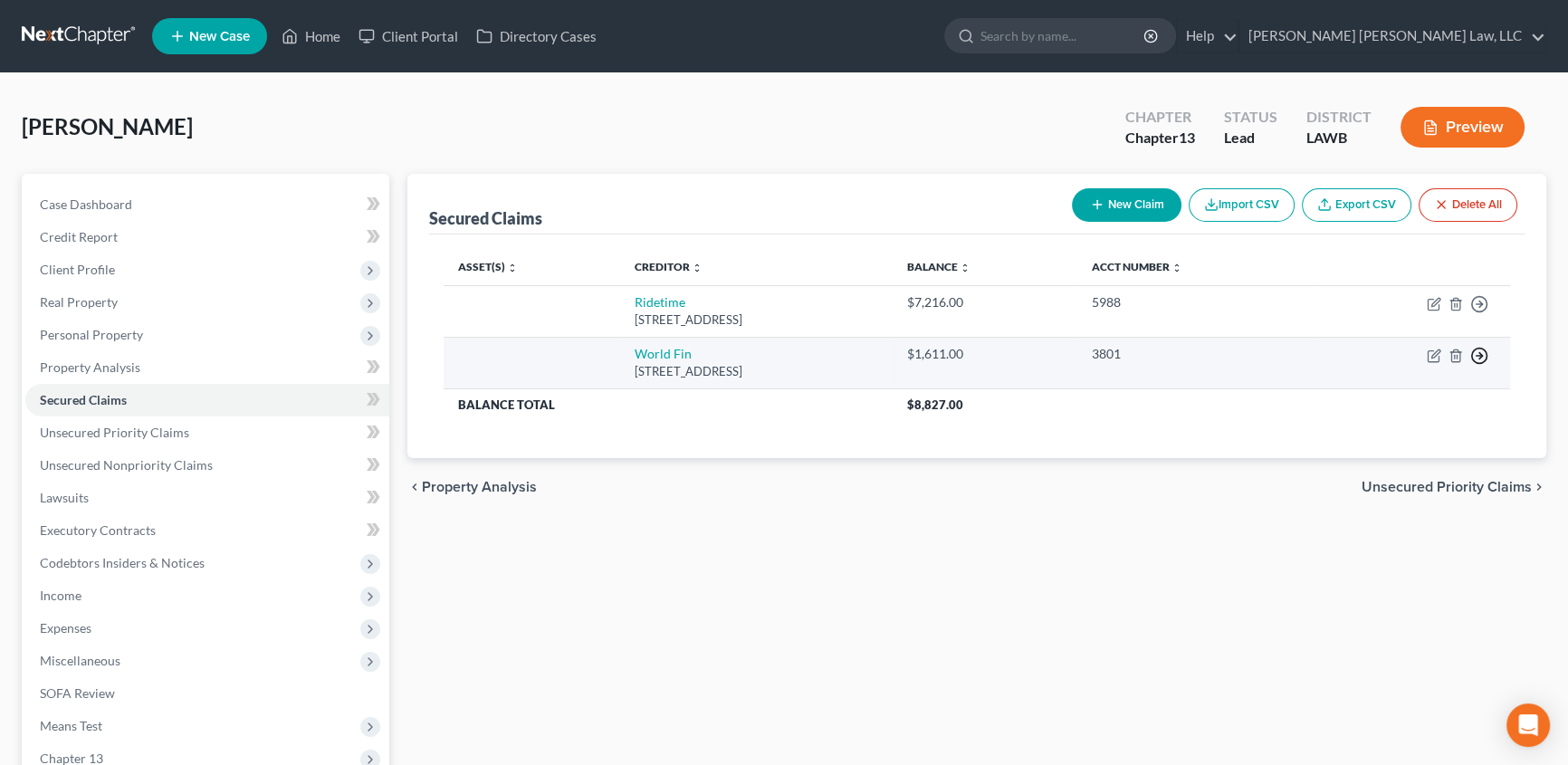
click at [1482, 314] on icon "button" at bounding box center [1479, 304] width 18 height 18
click at [1384, 397] on link "Move to F" at bounding box center [1396, 400] width 151 height 30
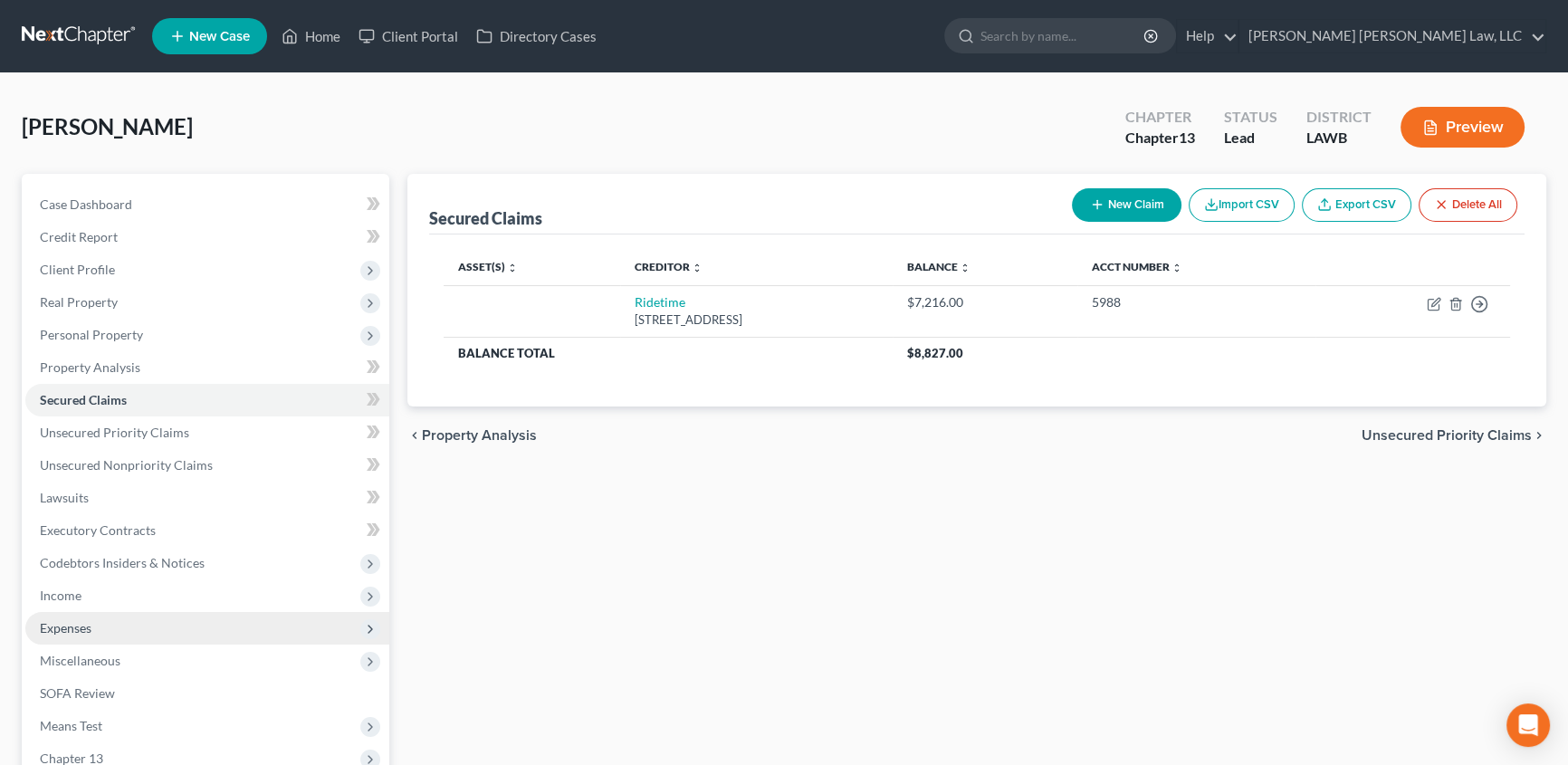
click at [95, 628] on span "Expenses" at bounding box center [207, 628] width 364 height 32
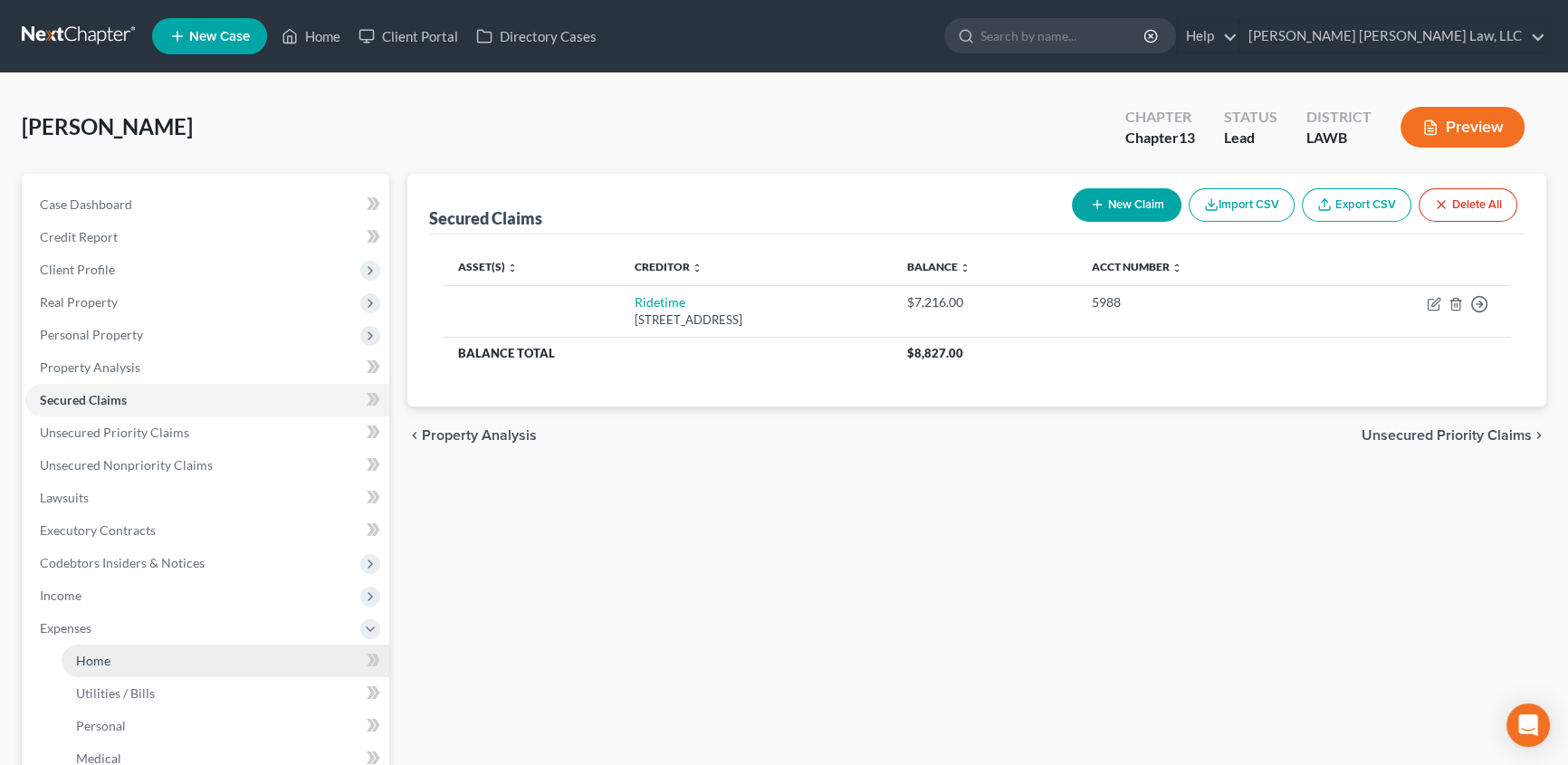
click at [89, 653] on span "Home" at bounding box center [93, 660] width 34 height 15
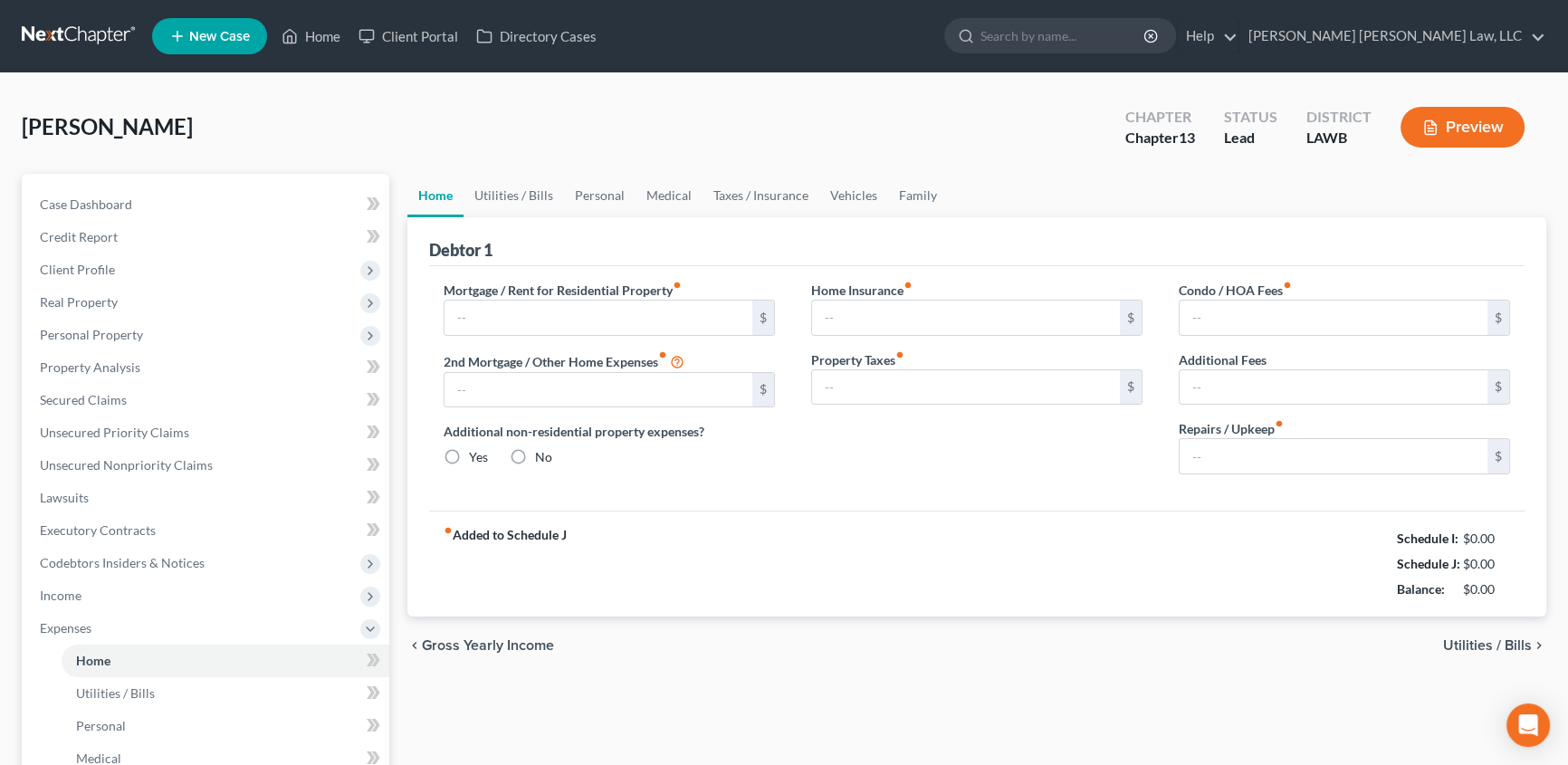
type input "0.00"
radio input "true"
type input "0.00"
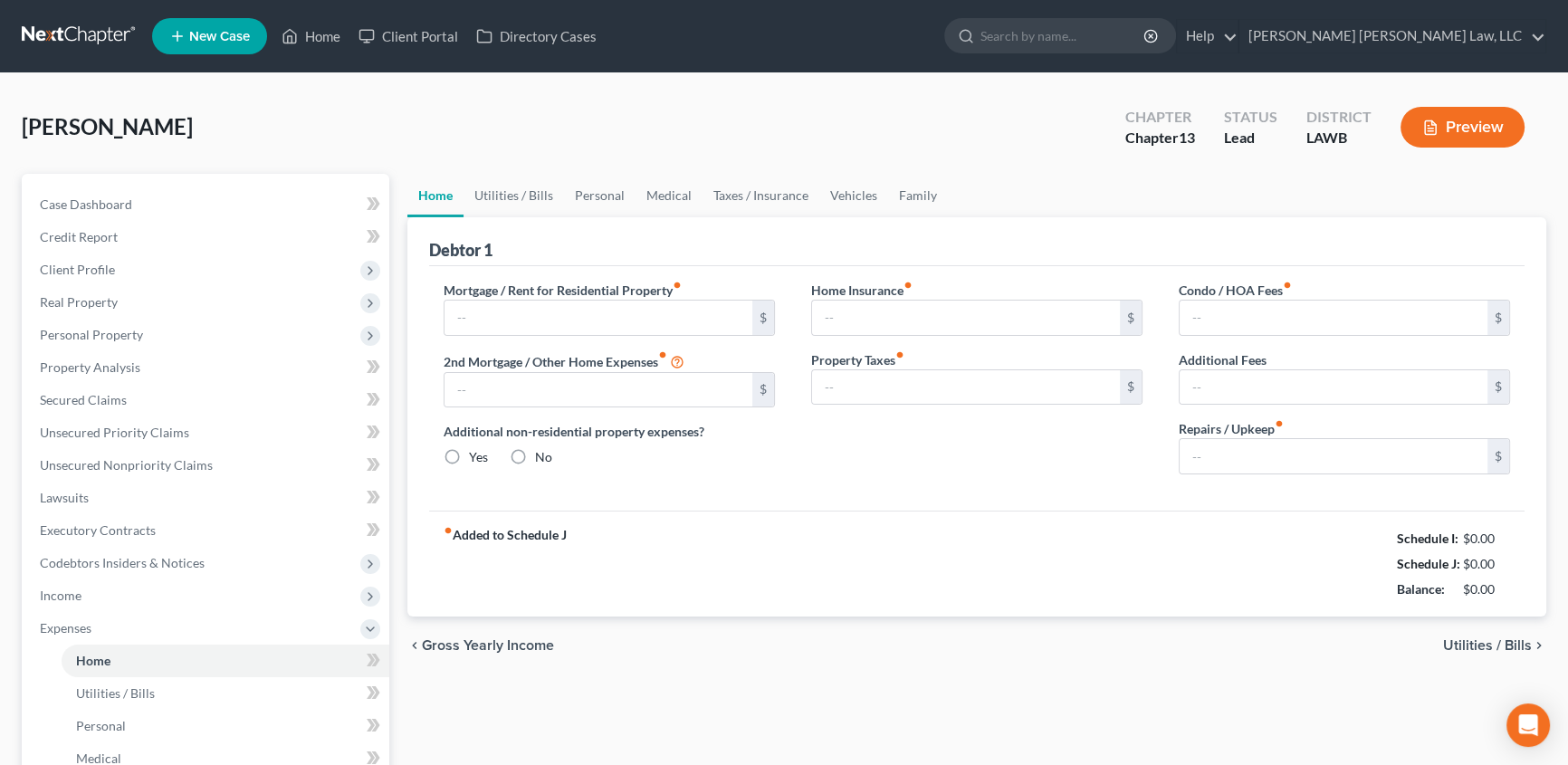
type input "0.00"
click at [534, 201] on link "Utilities / Bills" at bounding box center [514, 196] width 101 height 44
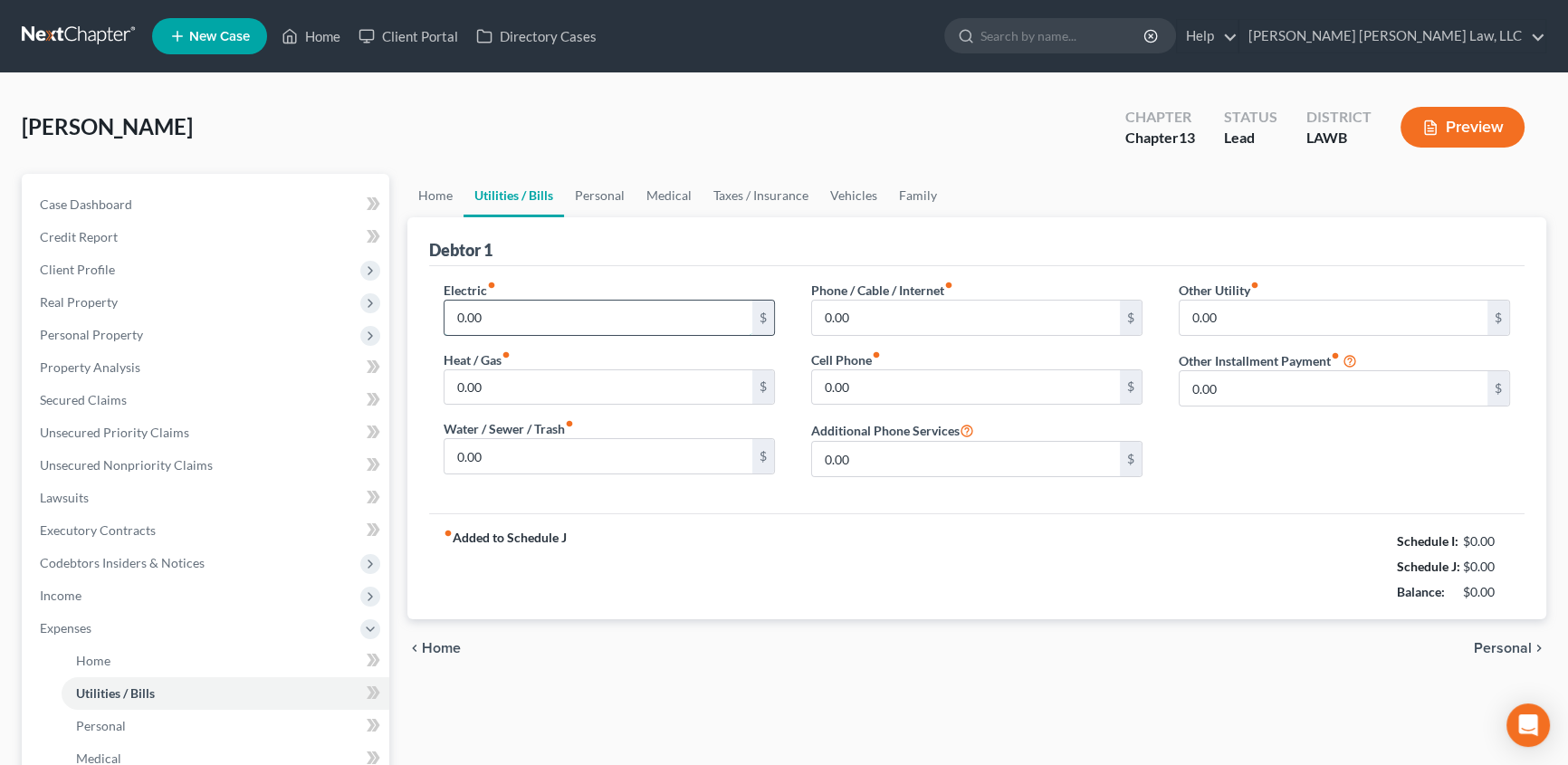
click at [537, 309] on input "0.00" at bounding box center [598, 317] width 308 height 34
type input "225.00"
click at [531, 388] on input "0.00" at bounding box center [598, 388] width 308 height 34
click at [528, 457] on input "0.00" at bounding box center [598, 456] width 308 height 34
type input "95.00"
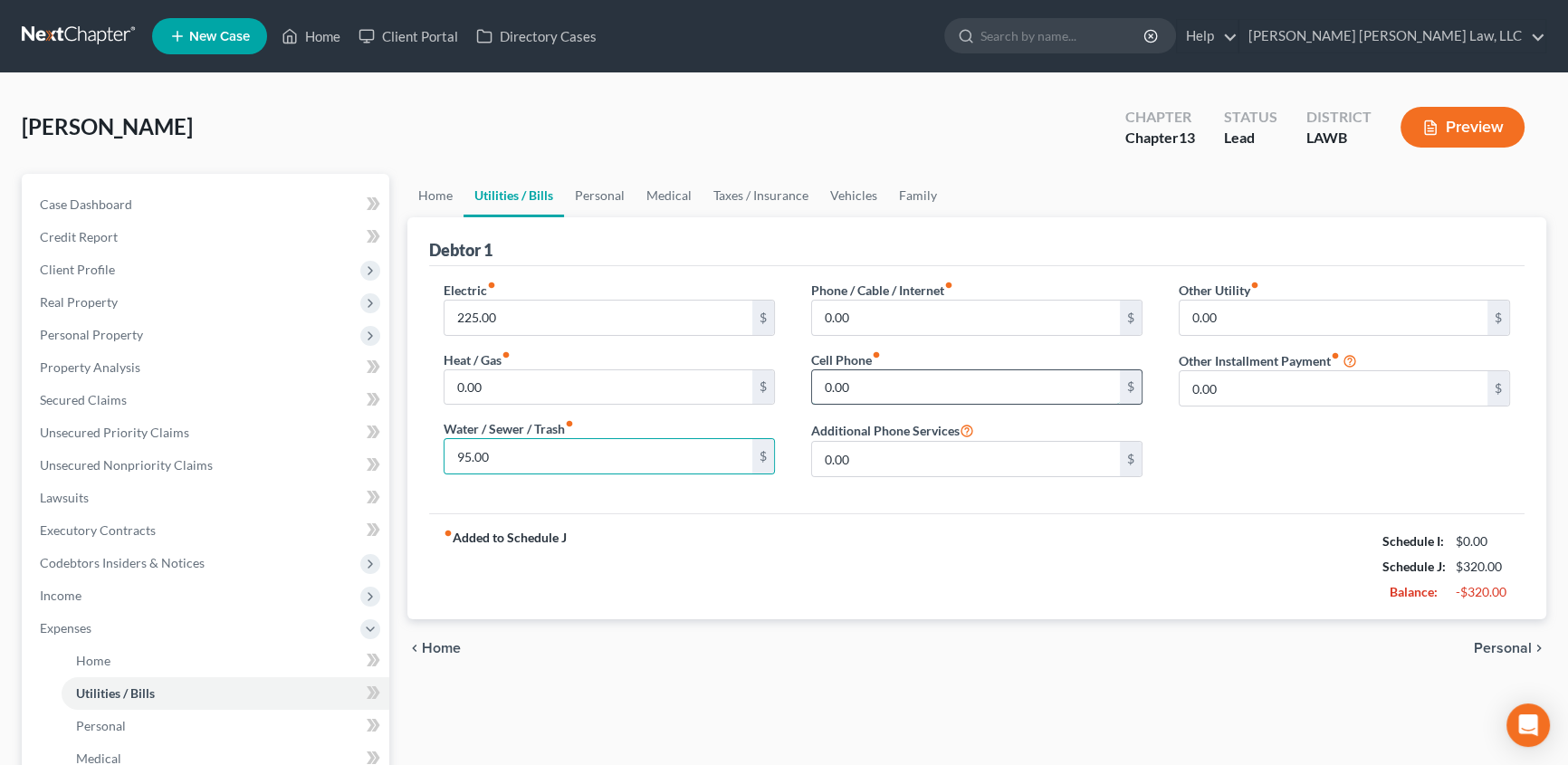
click at [863, 392] on input "0.00" at bounding box center [966, 388] width 308 height 34
type input "59.00"
click at [886, 318] on input "0.00" at bounding box center [966, 317] width 308 height 34
click at [882, 320] on input "0.00" at bounding box center [966, 317] width 308 height 34
type input "0"
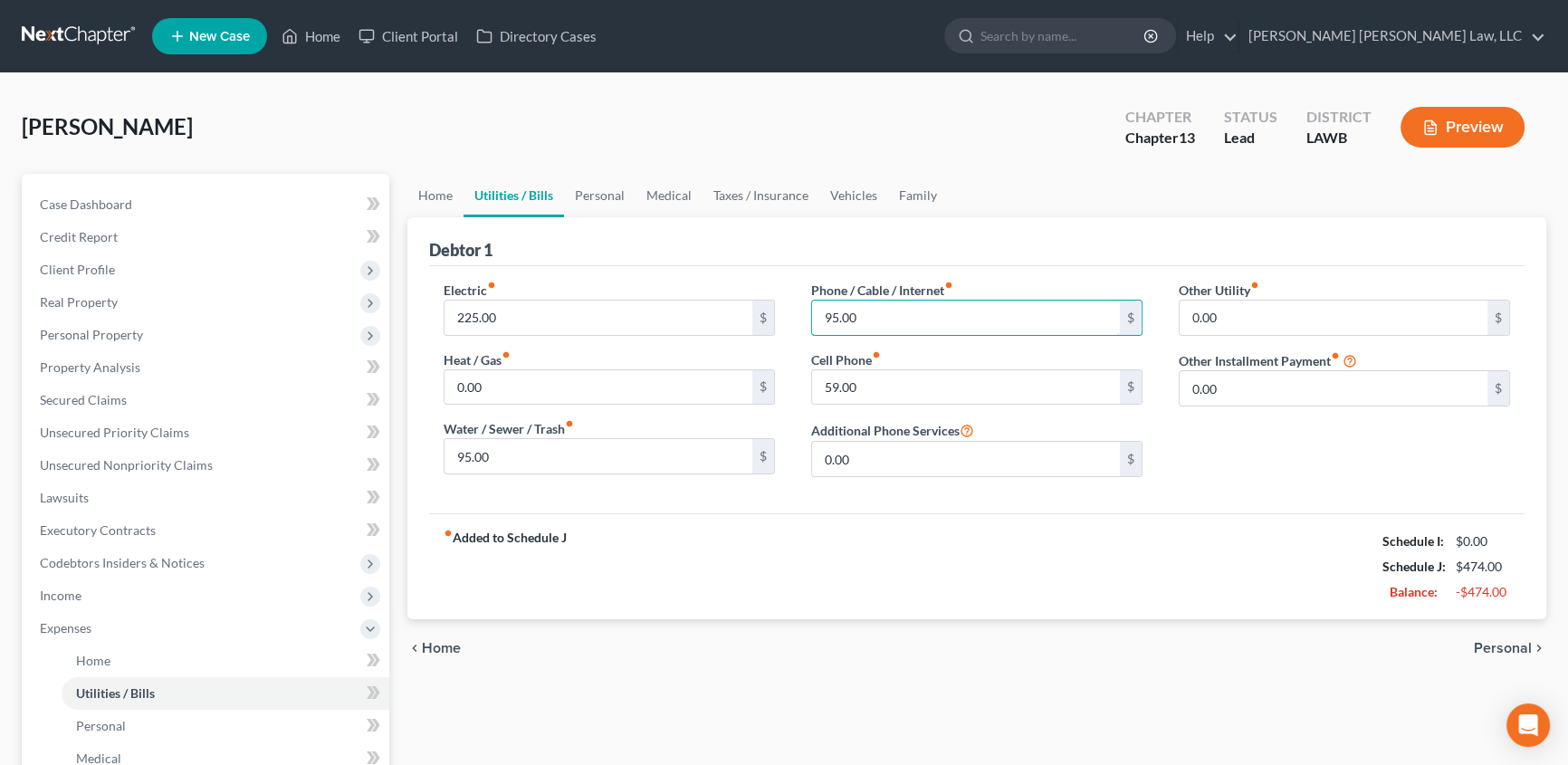
type input "95.00"
click at [612, 187] on link "Personal" at bounding box center [599, 196] width 71 height 44
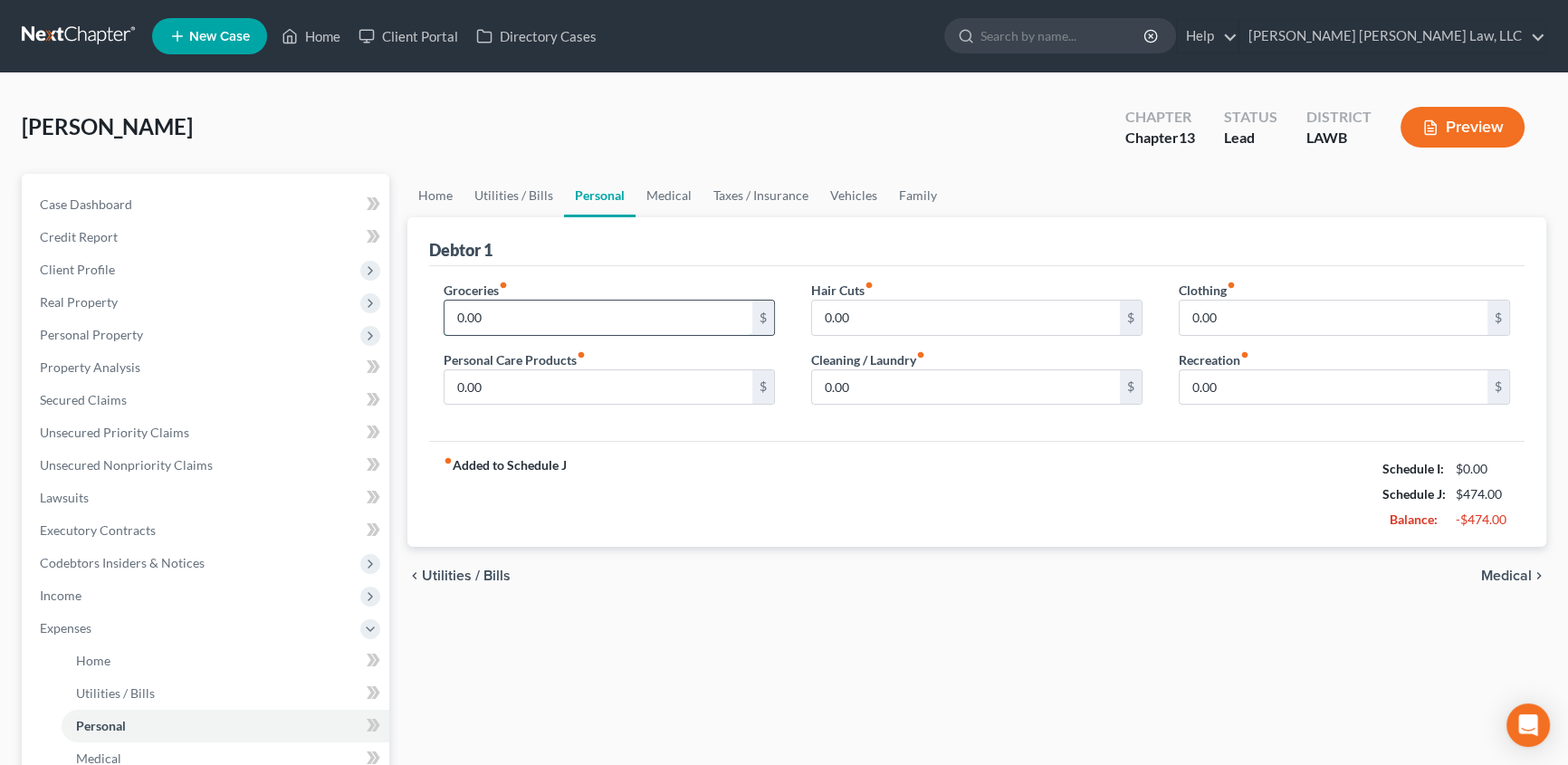
click at [500, 319] on input "0.00" at bounding box center [598, 317] width 308 height 34
type input "400.00"
click at [673, 195] on link "Medical" at bounding box center [669, 196] width 67 height 44
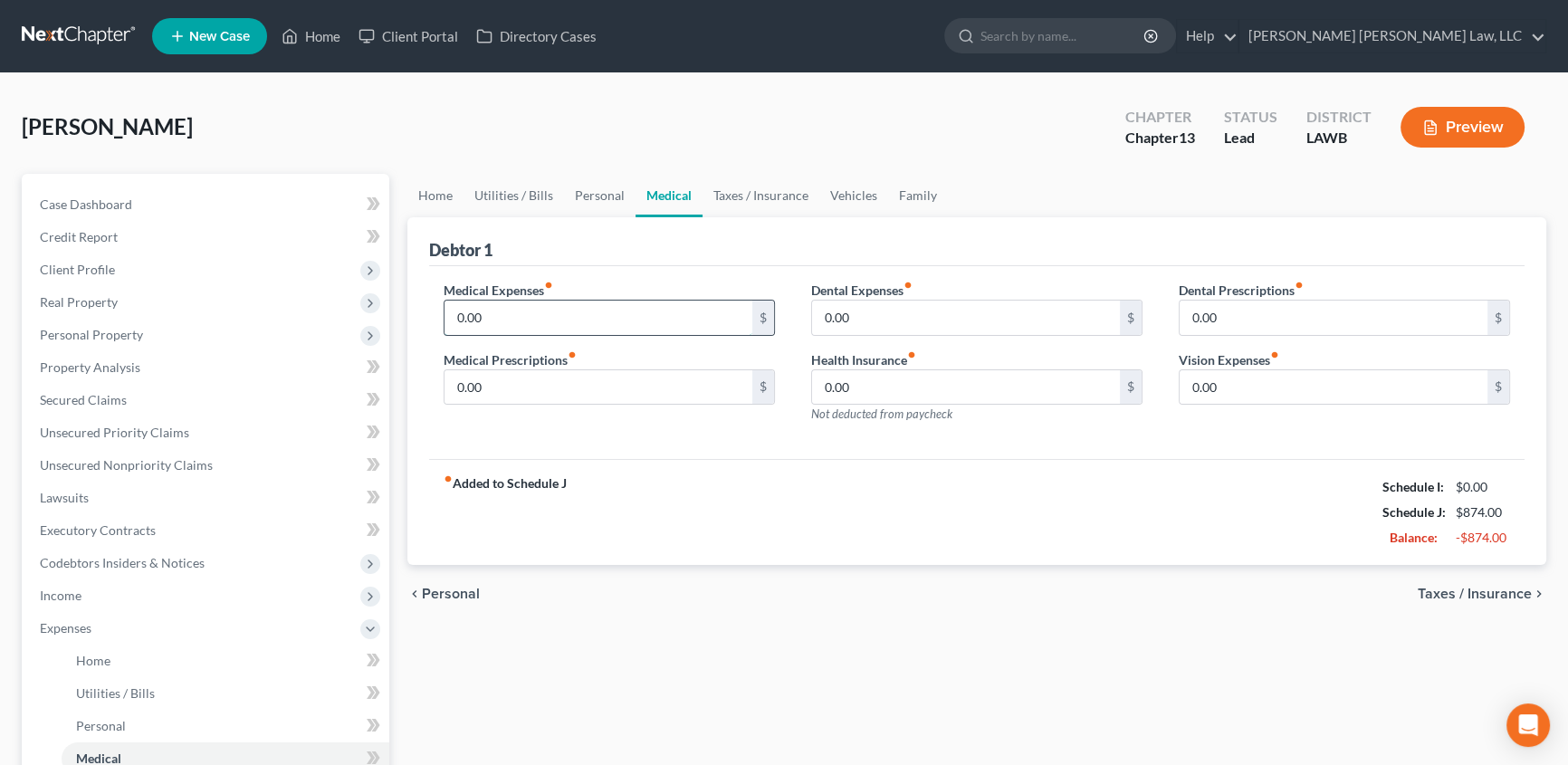
click at [519, 308] on input "0.00" at bounding box center [598, 317] width 308 height 34
type input "40.00"
click at [521, 371] on input "0.00" at bounding box center [598, 388] width 308 height 34
type input "25.00"
click at [853, 197] on link "Vehicles" at bounding box center [854, 196] width 68 height 44
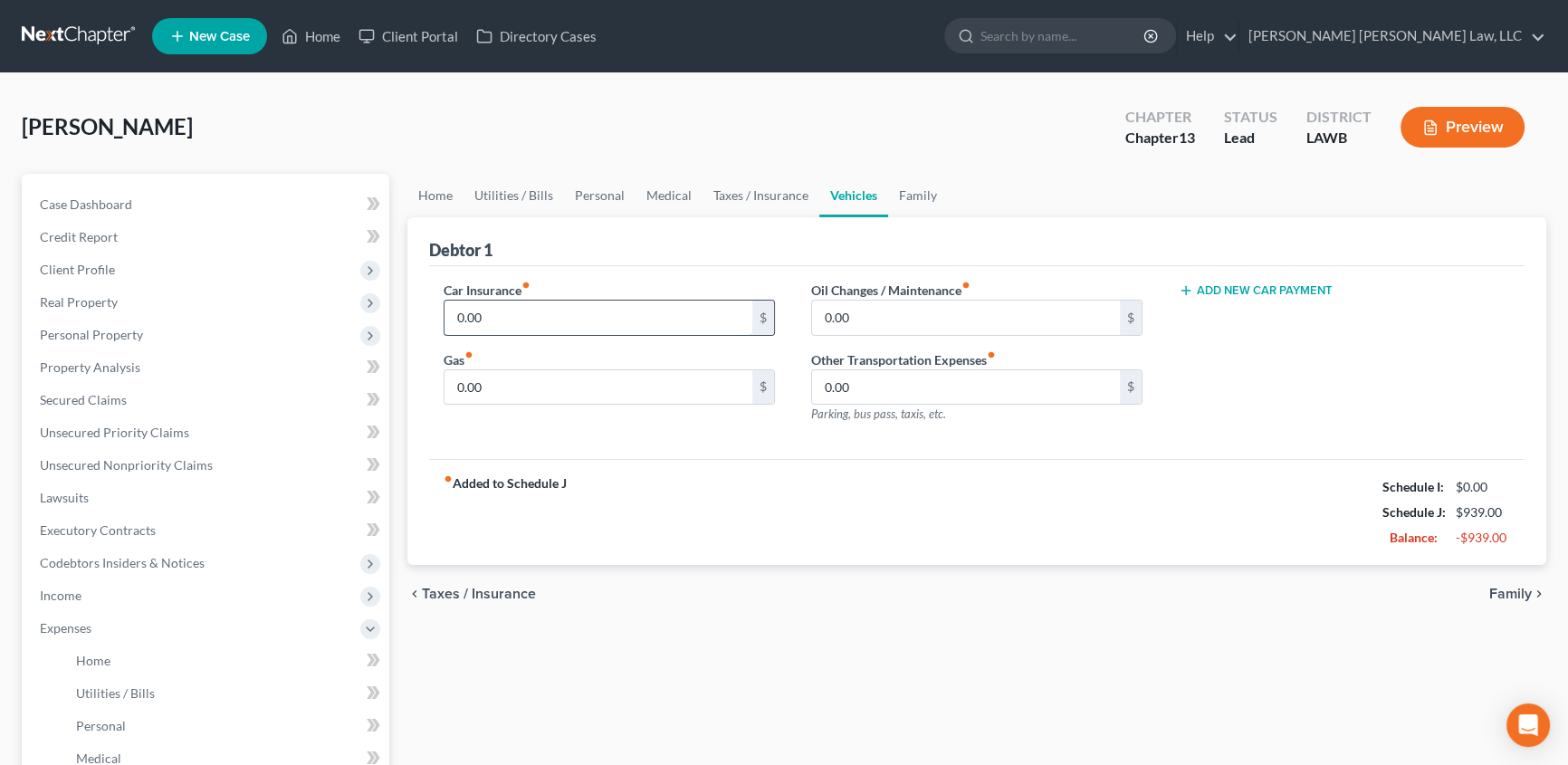
click at [483, 307] on input "0.00" at bounding box center [598, 317] width 308 height 34
type input "240.00"
click at [904, 326] on input "0.00" at bounding box center [966, 317] width 308 height 34
type input "35.00"
click at [510, 387] on input "0.00" at bounding box center [598, 388] width 308 height 34
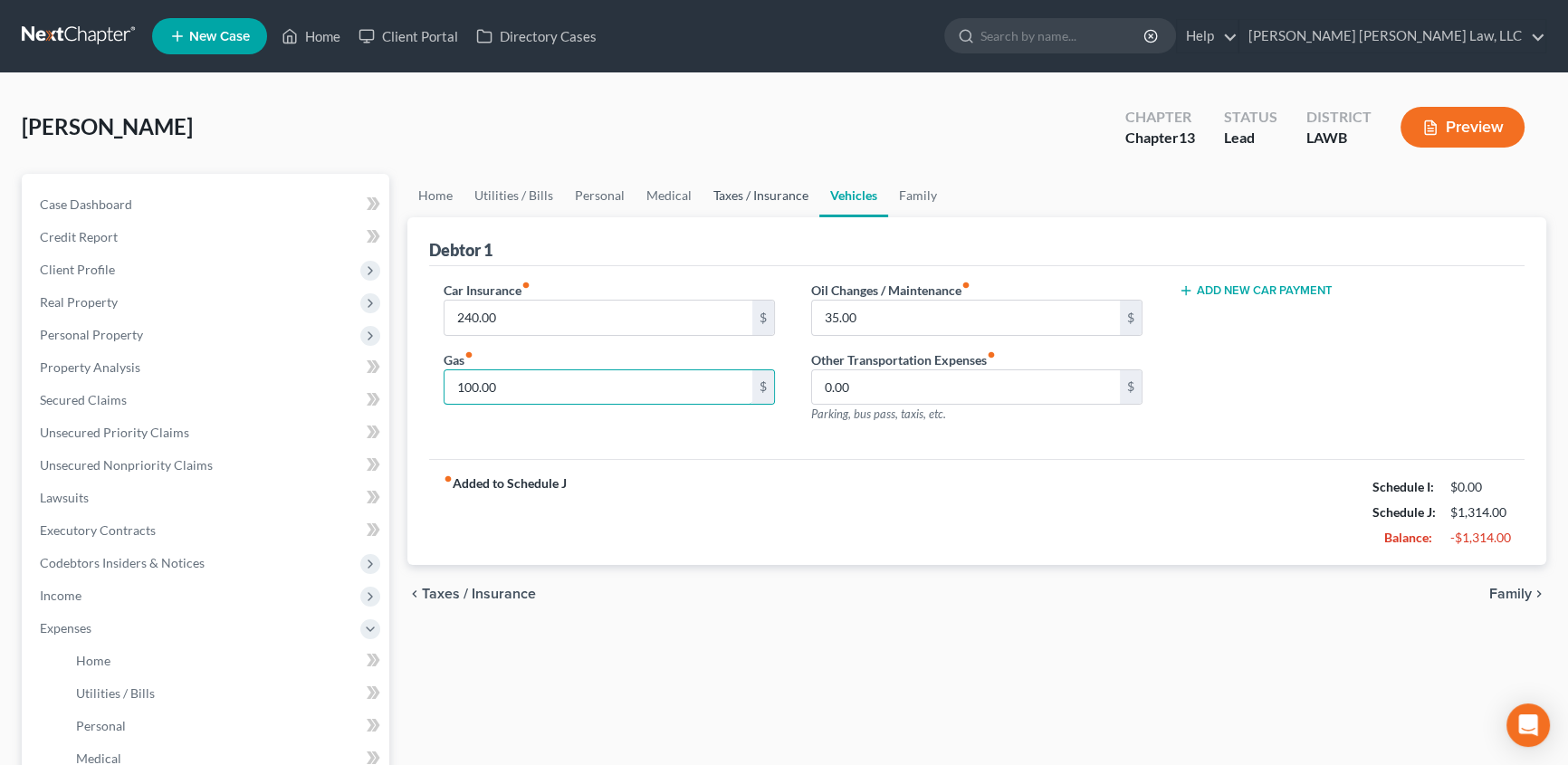
type input "100.00"
click at [751, 198] on link "Taxes / Insurance" at bounding box center [761, 196] width 117 height 44
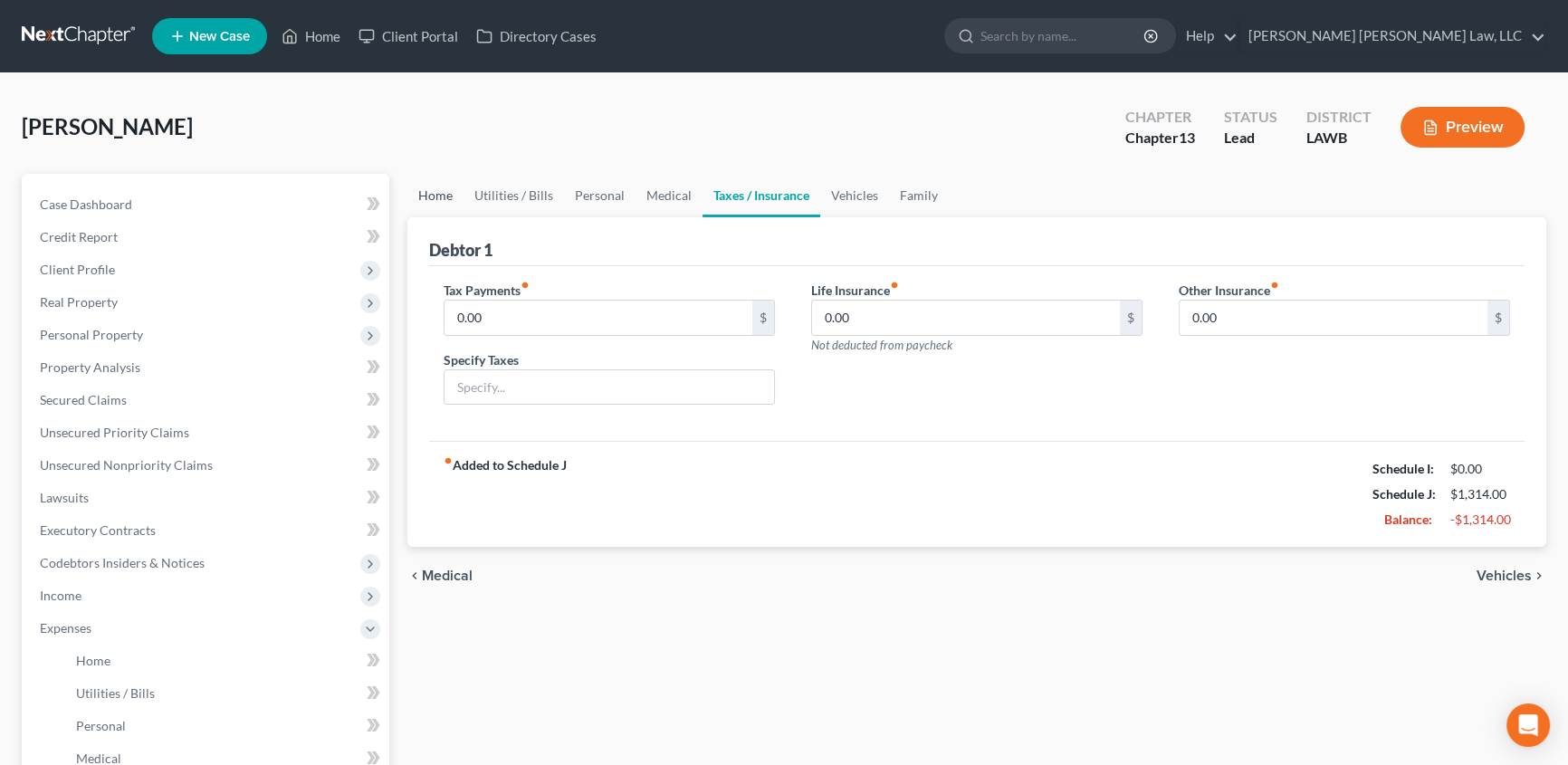
click at [438, 190] on link "Home" at bounding box center [435, 196] width 56 height 44
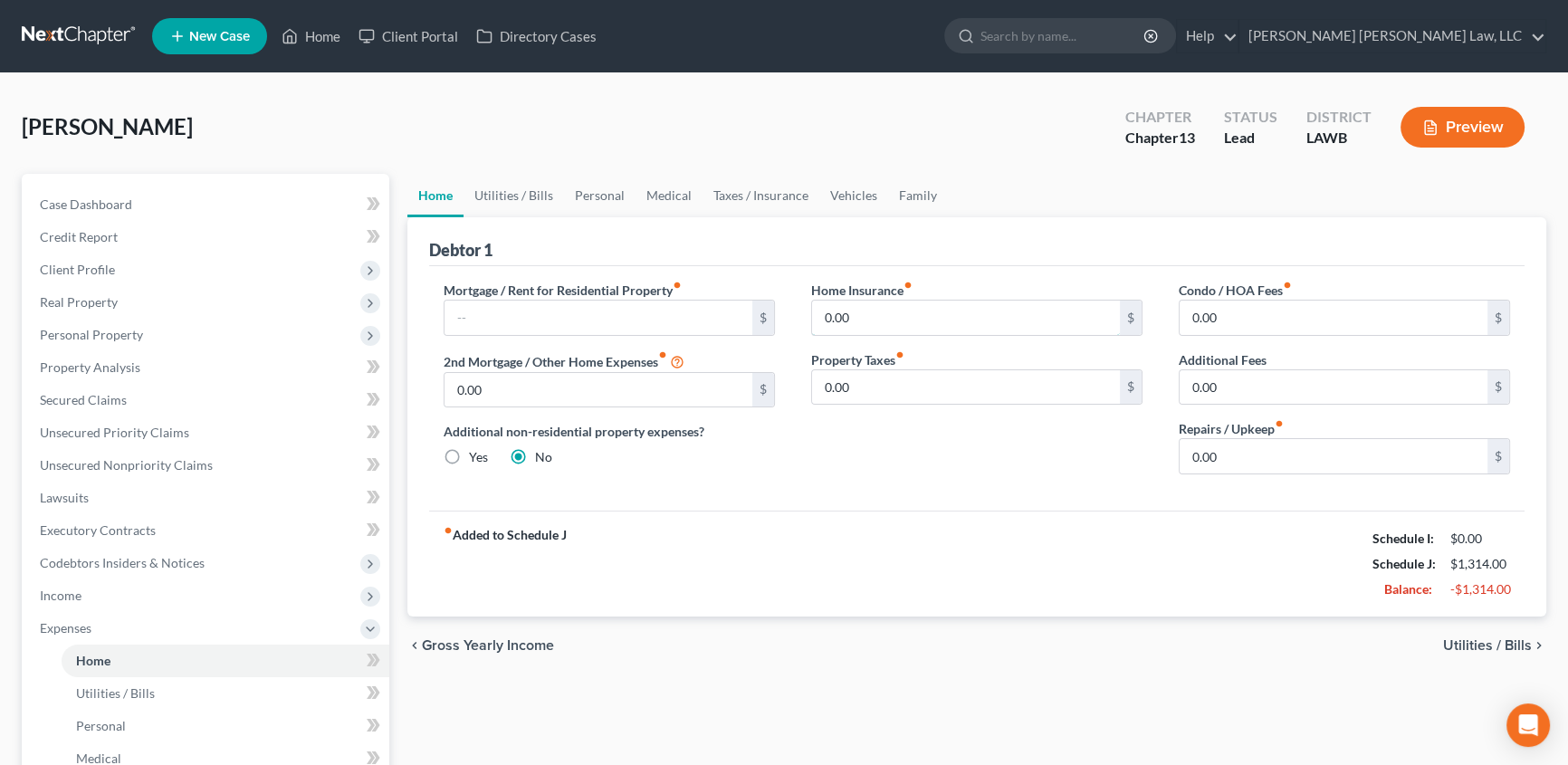
click at [854, 319] on input "0.00" at bounding box center [966, 317] width 308 height 34
type input "22.02"
click at [734, 193] on link "Taxes / Insurance" at bounding box center [761, 196] width 117 height 44
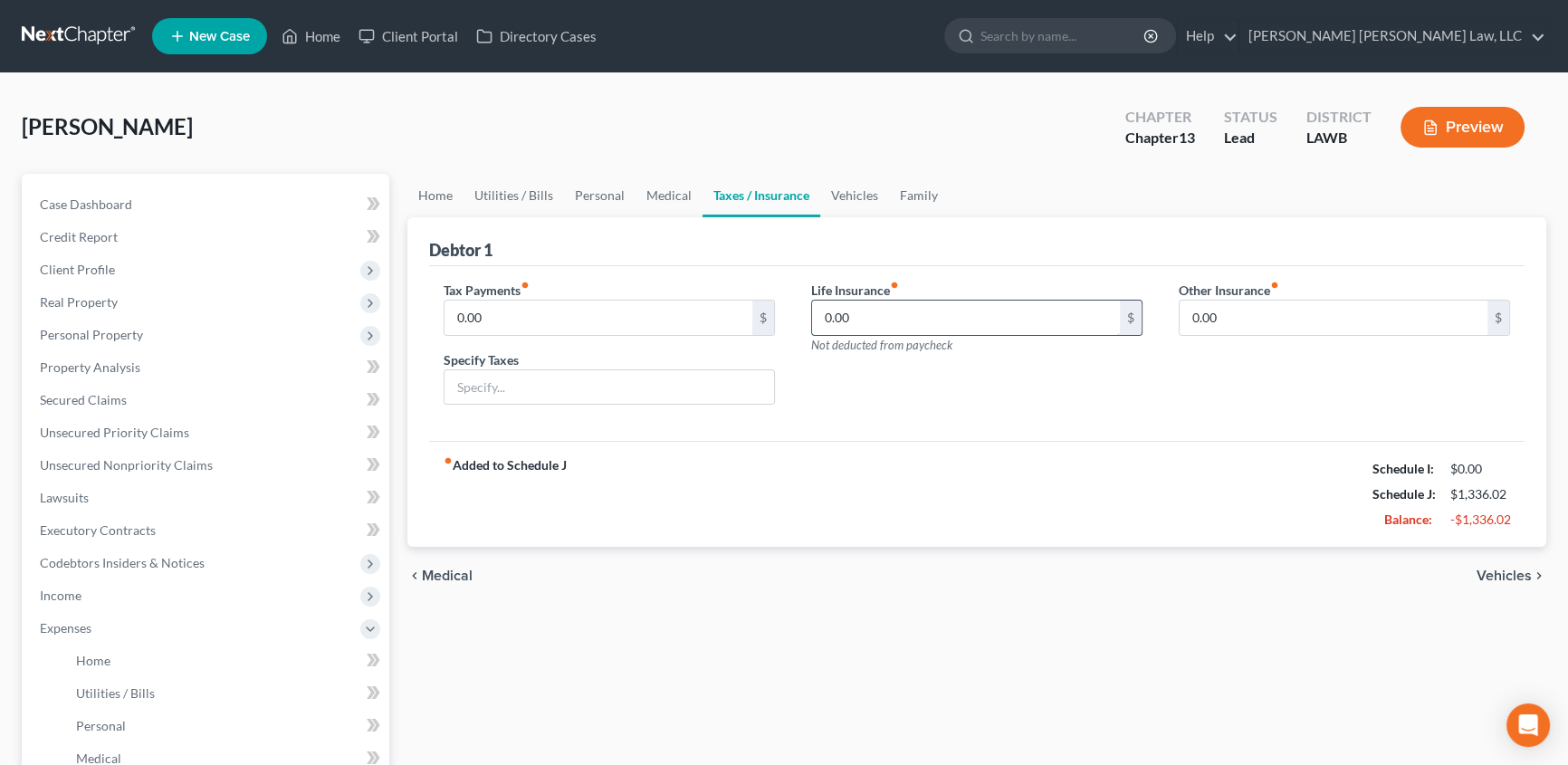
click at [878, 319] on input "0.00" at bounding box center [966, 317] width 308 height 34
type input "59.00"
click at [111, 396] on span "Secured Claims" at bounding box center [84, 400] width 87 height 15
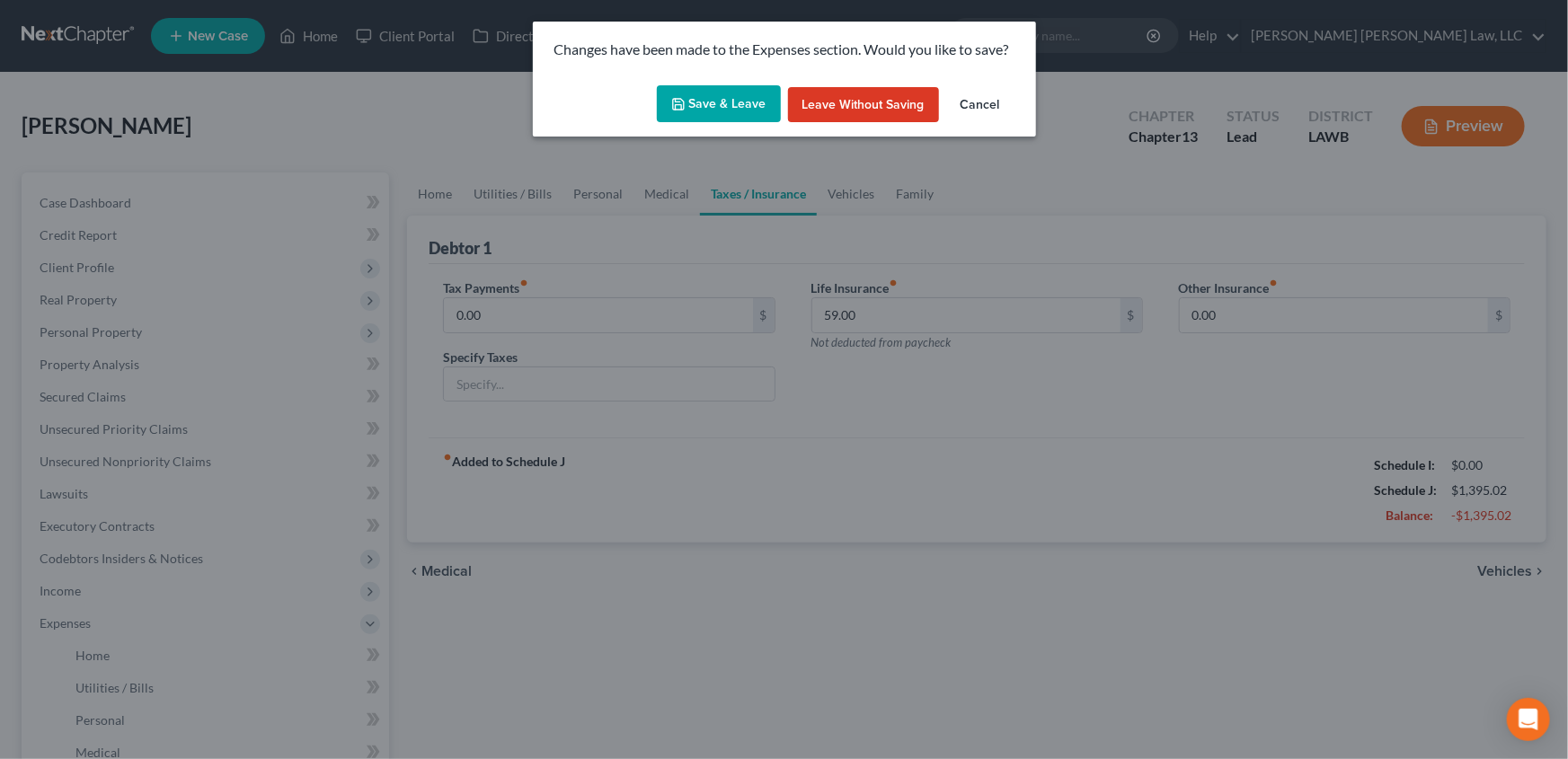
click at [718, 105] on button "Save & Leave" at bounding box center [719, 105] width 124 height 38
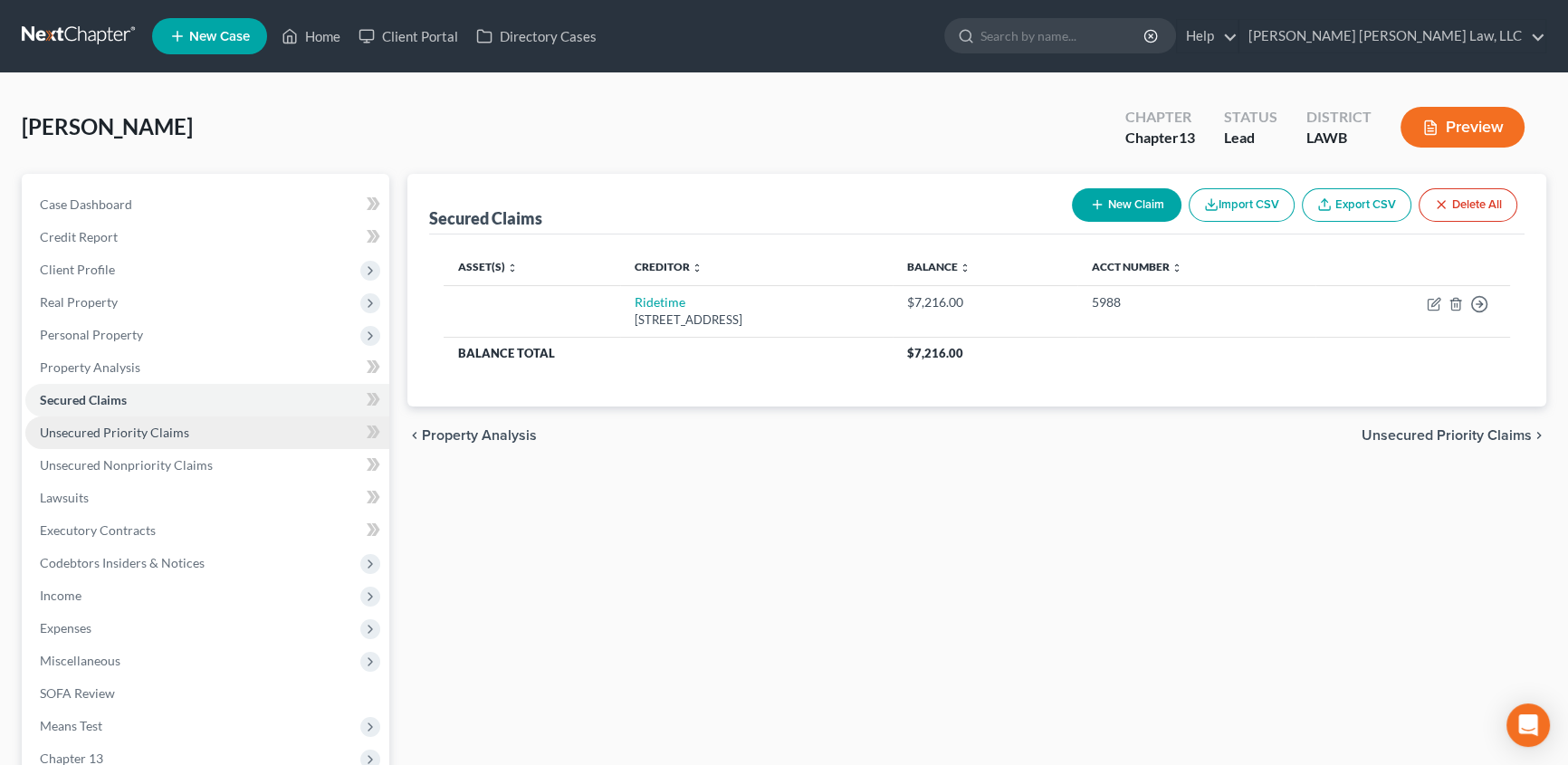
click at [155, 435] on span "Unsecured Priority Claims" at bounding box center [114, 432] width 149 height 15
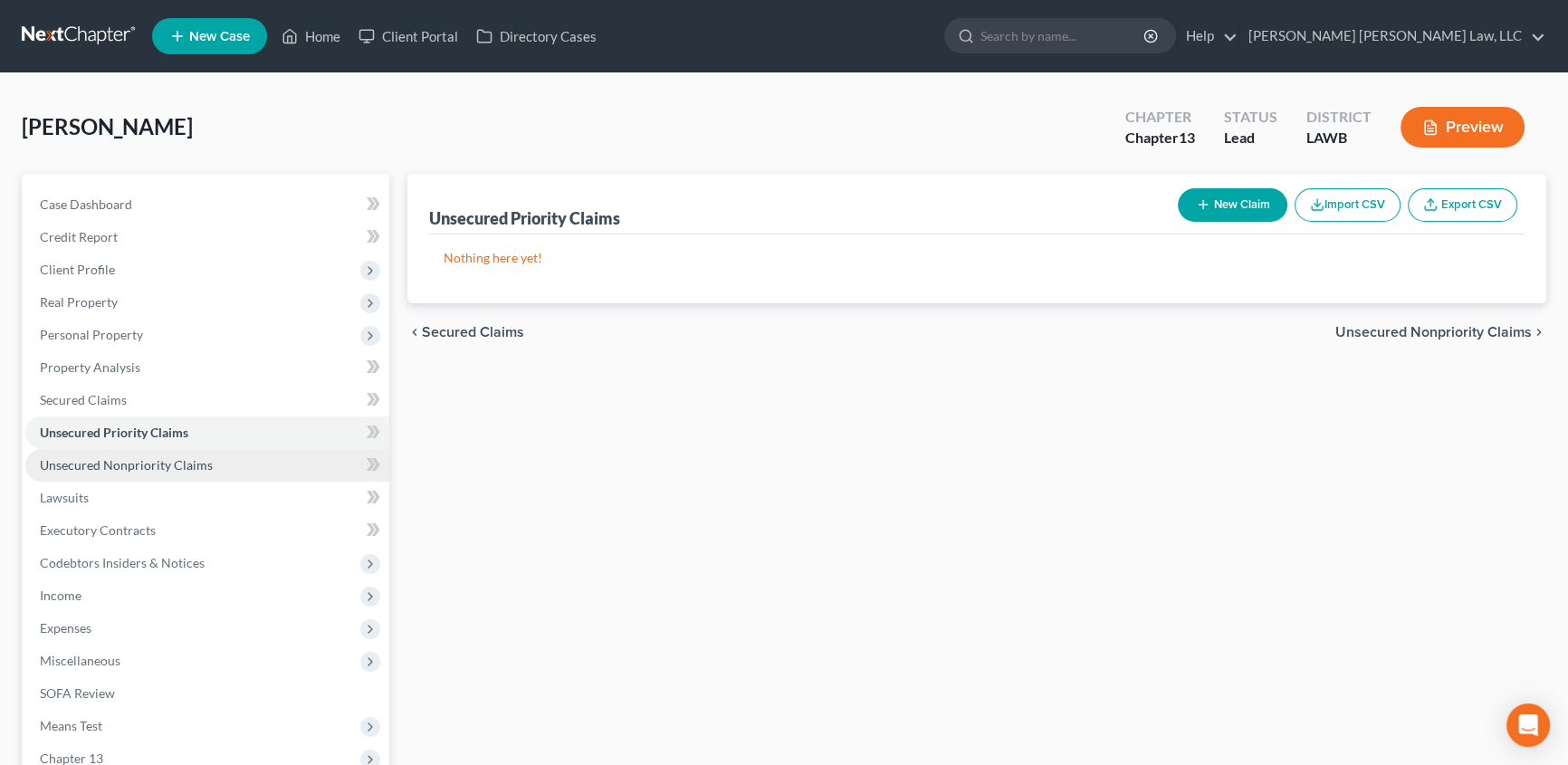
click at [154, 469] on span "Unsecured Nonpriority Claims" at bounding box center [126, 465] width 173 height 15
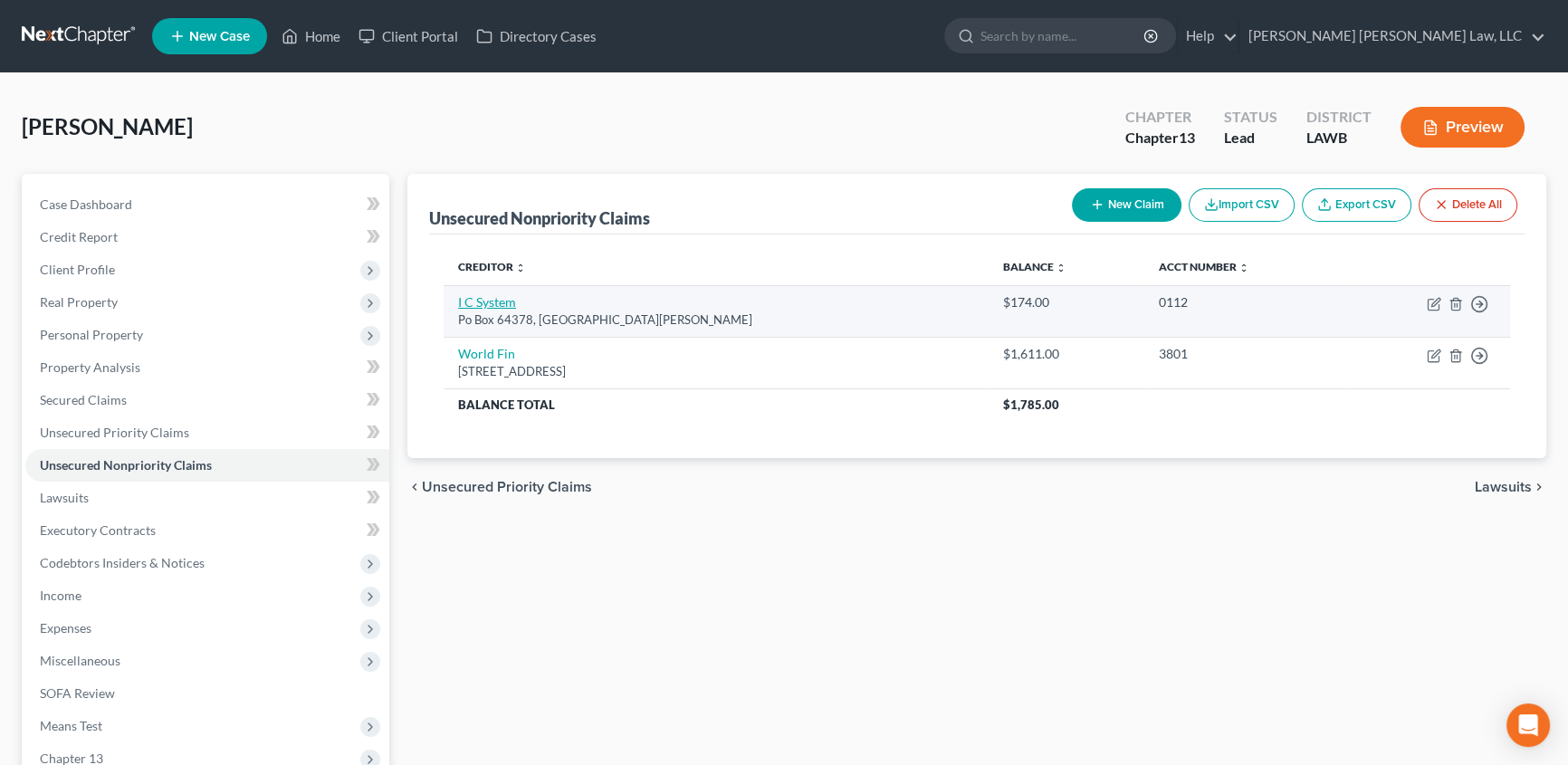
click at [497, 299] on link "I C System" at bounding box center [486, 302] width 58 height 15
select select "24"
select select "0"
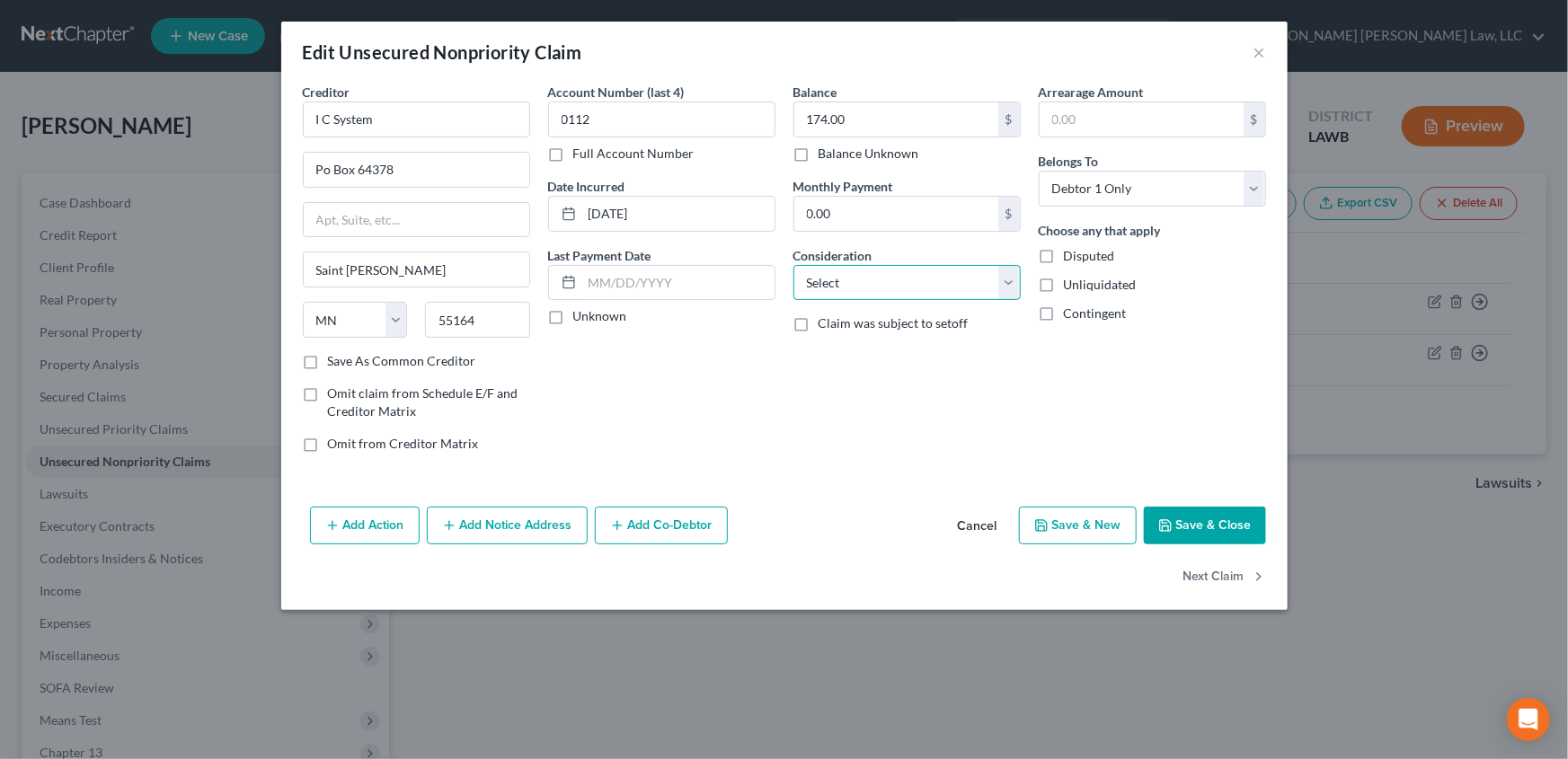
click at [862, 293] on select "Select Cable / Satellite Services Collection Agency Credit Card Debt Debt Couns…" at bounding box center [907, 283] width 227 height 36
select select "1"
click at [794, 265] on select "Select Cable / Satellite Services Collection Agency Credit Card Debt Debt Couns…" at bounding box center [907, 283] width 227 height 36
click at [1219, 520] on button "Save & Close" at bounding box center [1205, 526] width 123 height 38
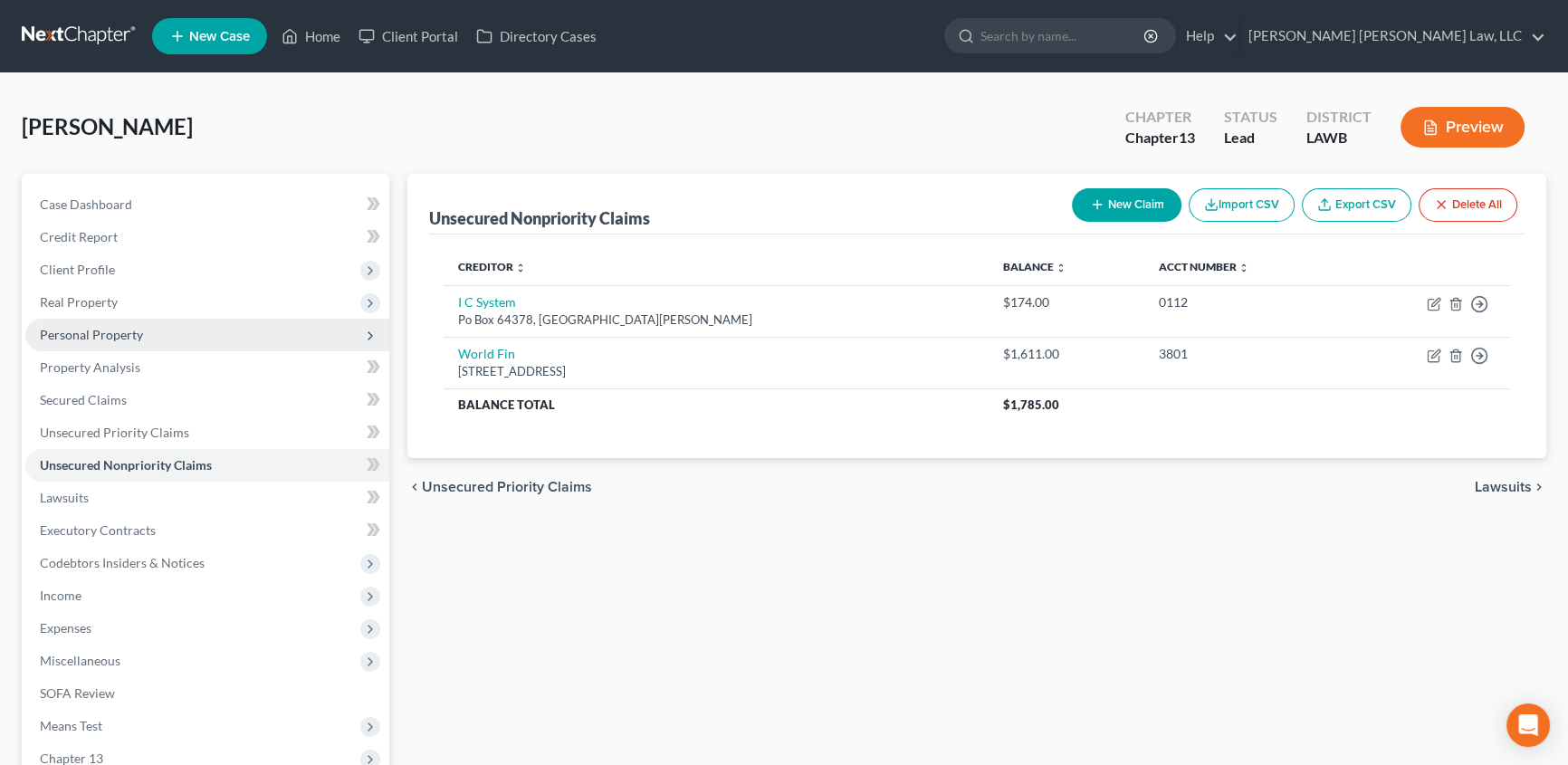
click at [111, 335] on span "Personal Property" at bounding box center [91, 335] width 104 height 15
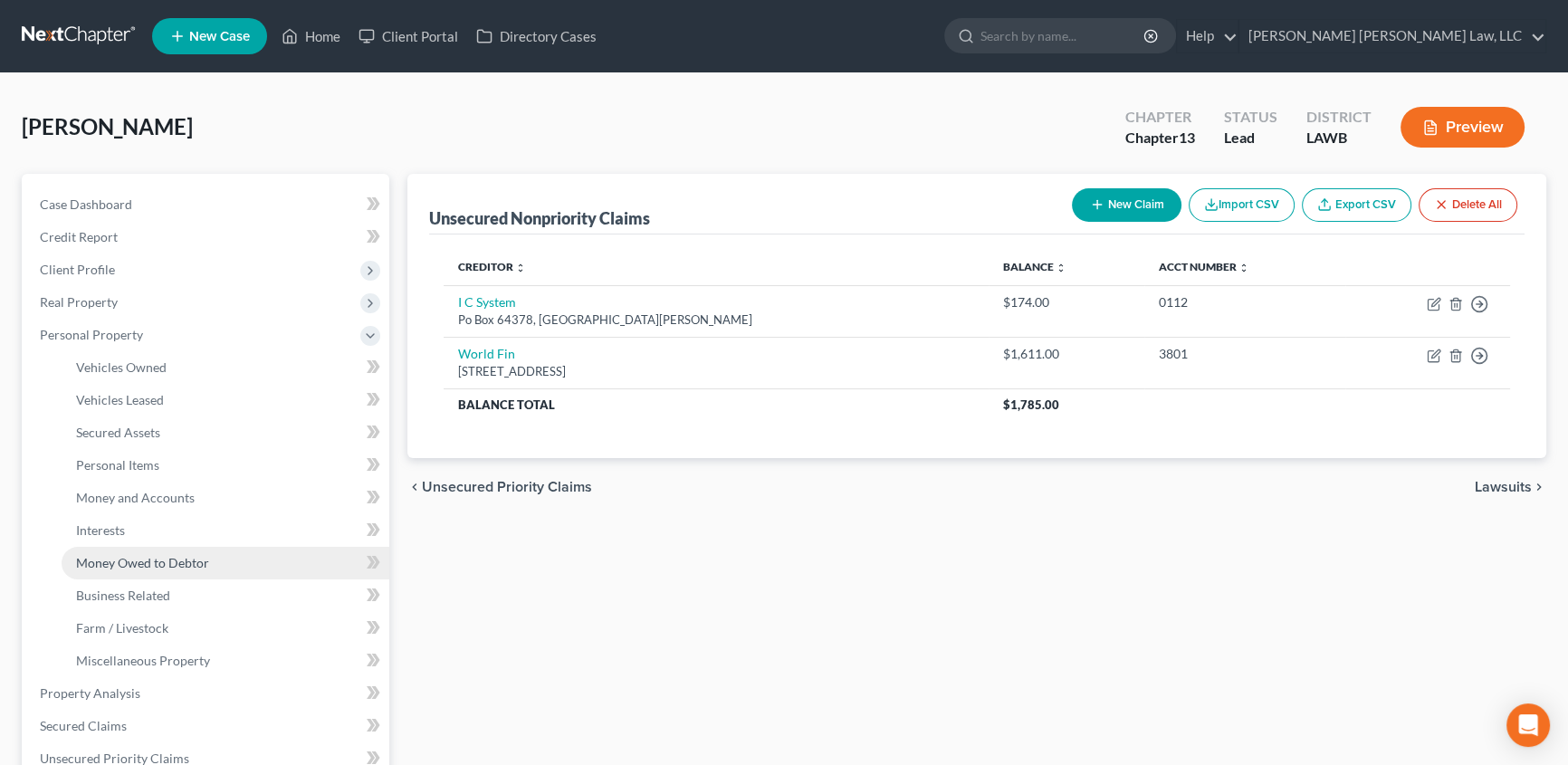
click at [144, 562] on span "Money Owed to Debtor" at bounding box center [142, 563] width 133 height 15
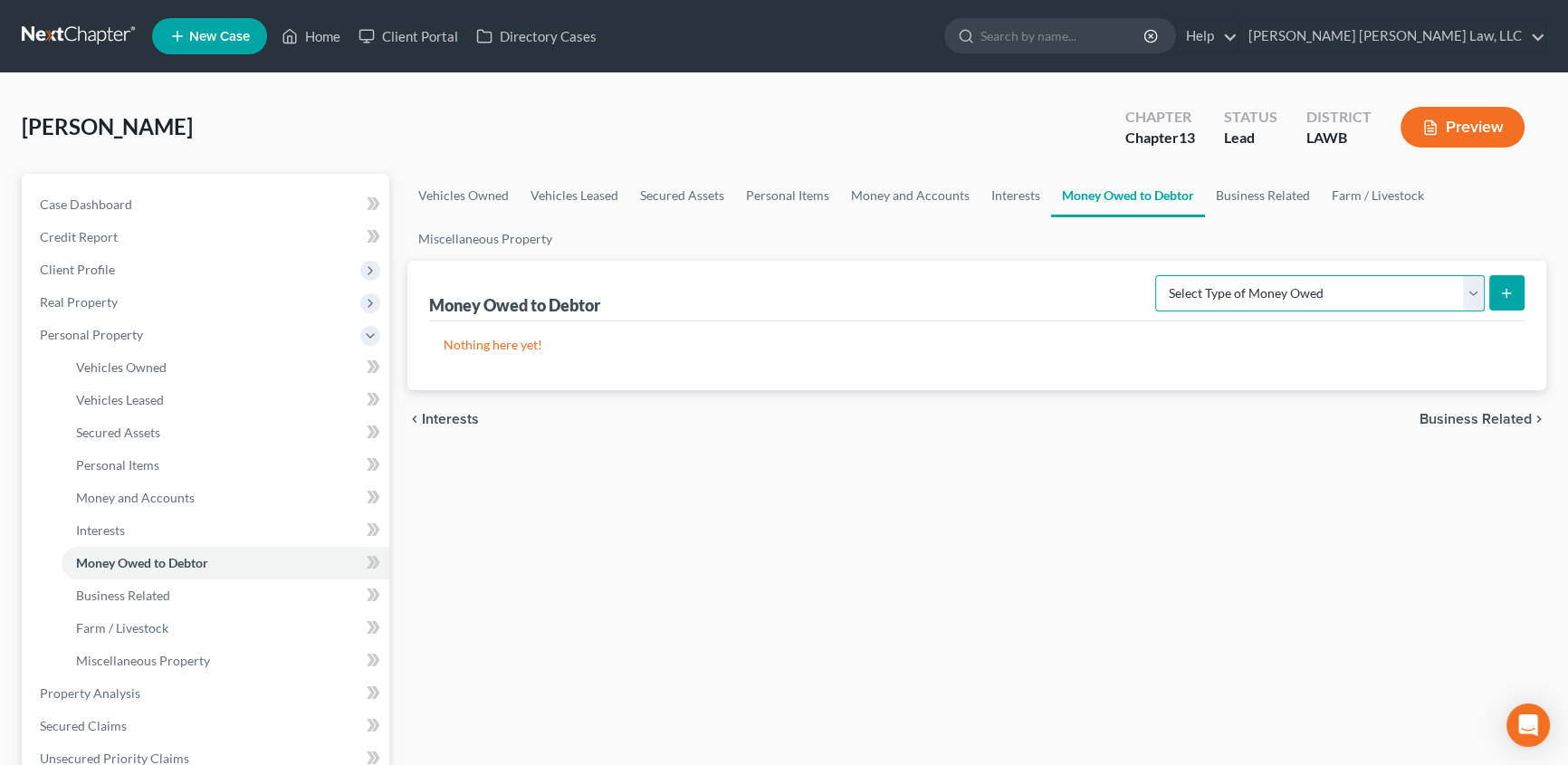
click at [1282, 292] on select "Select Type of Money Owed Accounts Receivable (A/B: 38) Alimony (A/B: 29) Child…" at bounding box center [1319, 294] width 330 height 36
click at [1014, 197] on link "Interests" at bounding box center [1015, 196] width 70 height 44
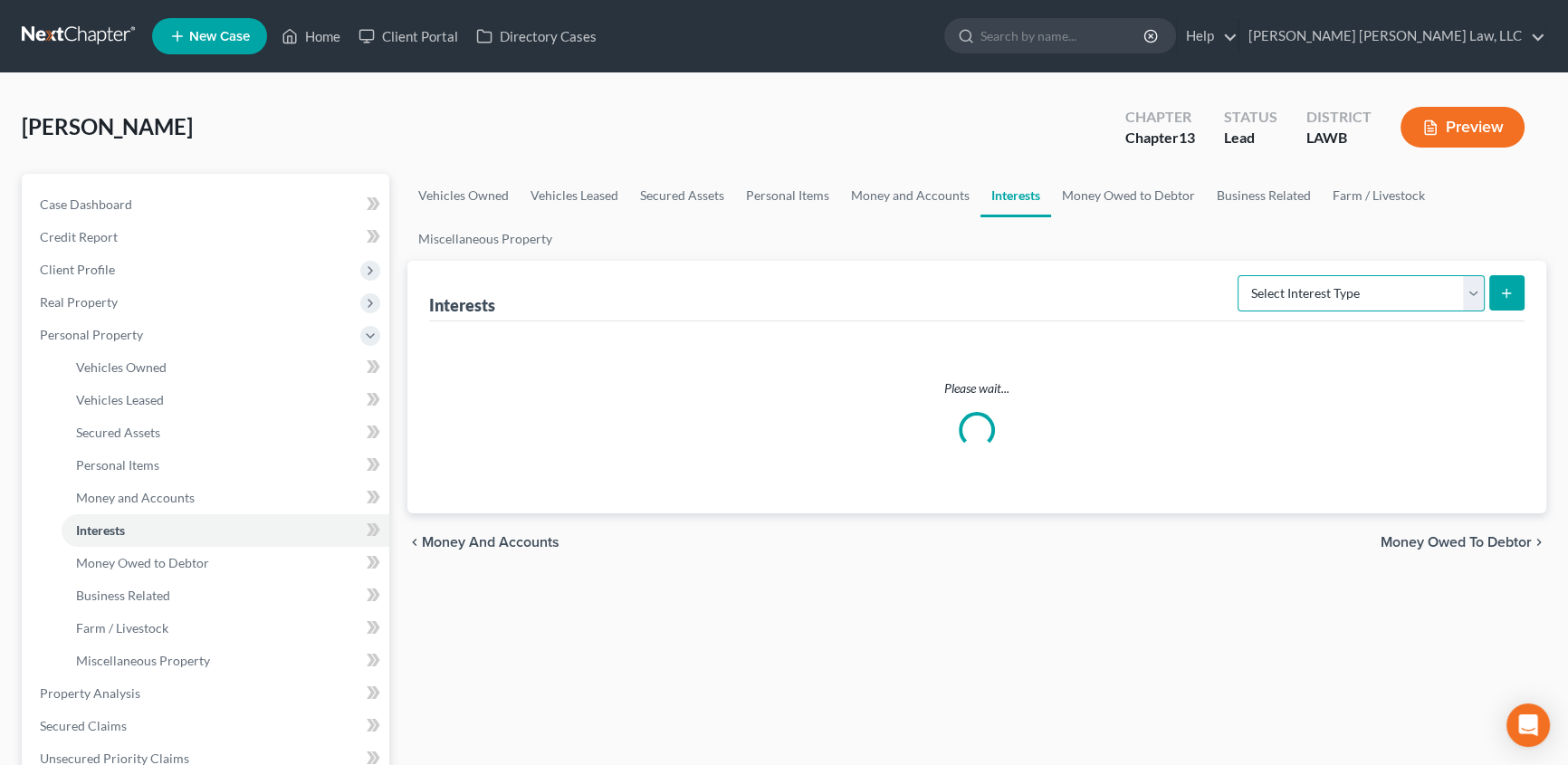
click at [1265, 296] on select "Select Interest Type 401K (A/B: 21) Annuity (A/B: 23) Bond (A/B: 18) Education …" at bounding box center [1361, 294] width 247 height 36
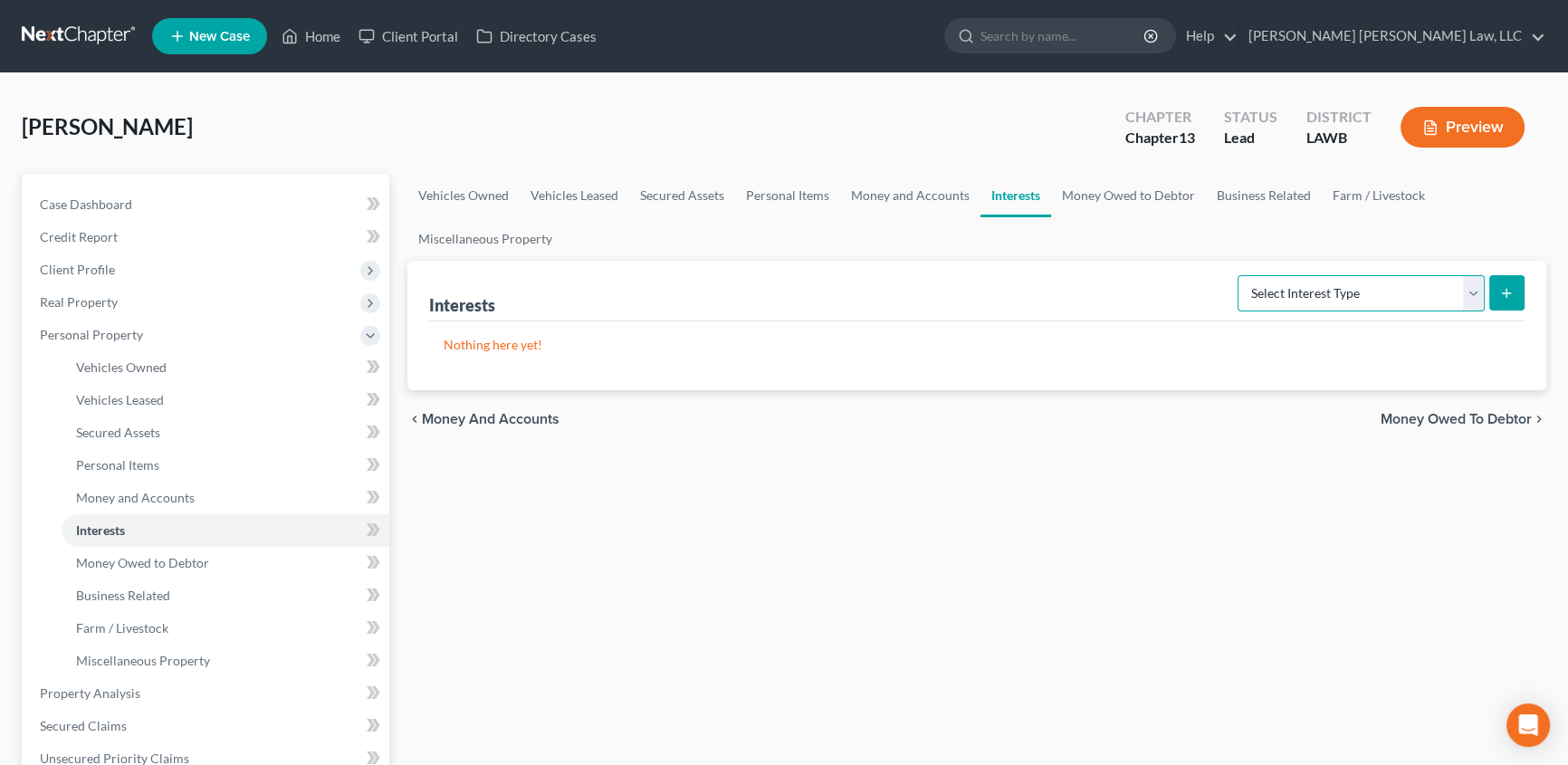
select select "whole_life_insurance"
click at [1240, 276] on select "Select Interest Type 401K (A/B: 21) Annuity (A/B: 23) Bond (A/B: 18) Education …" at bounding box center [1361, 294] width 247 height 36
click at [1508, 281] on button "submit" at bounding box center [1506, 293] width 35 height 35
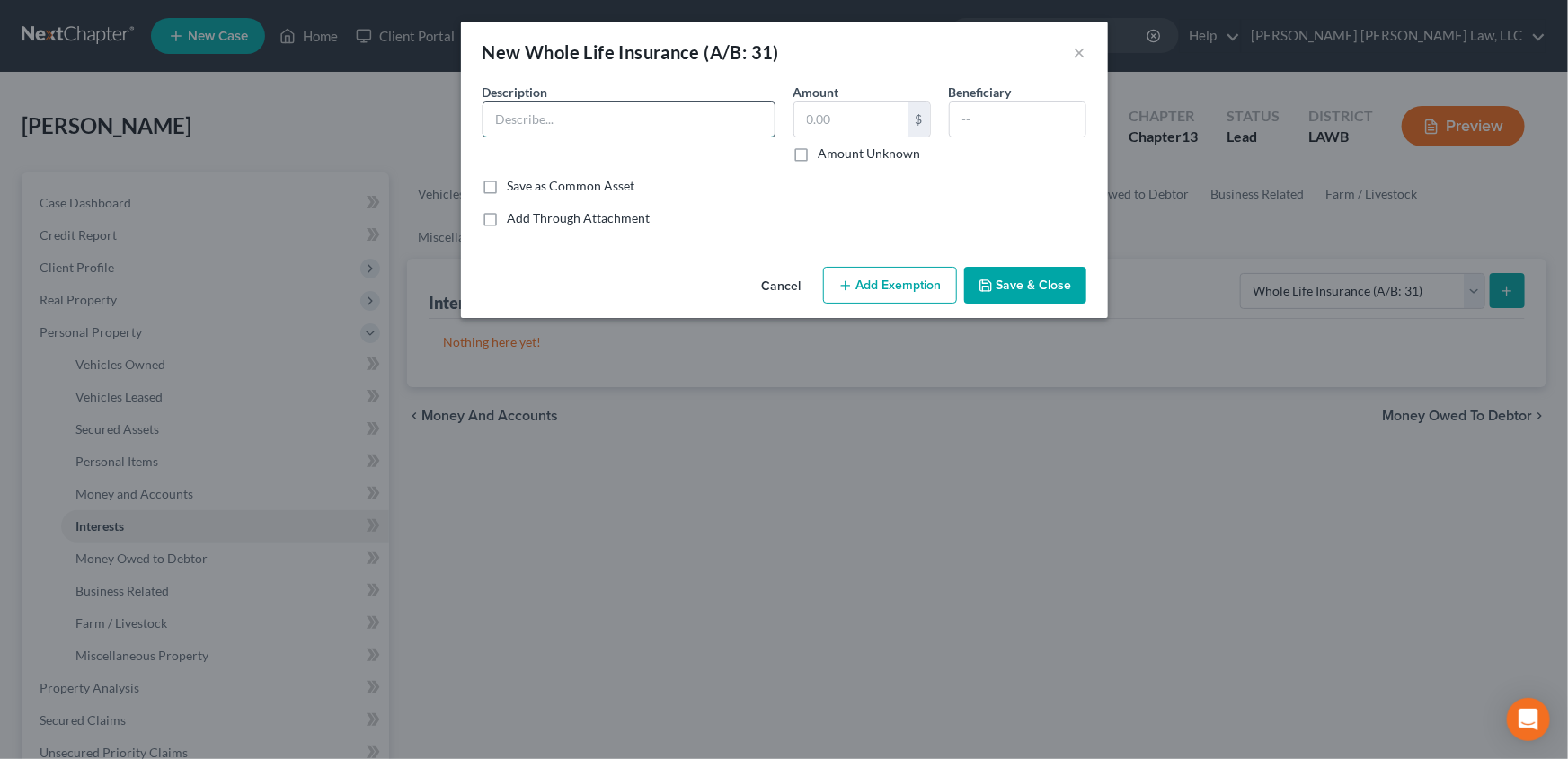
click at [529, 120] on input "text" at bounding box center [629, 120] width 291 height 34
click at [844, 122] on input "text" at bounding box center [851, 120] width 114 height 34
type input "7,000.00"
click at [598, 125] on input "text" at bounding box center [629, 120] width 291 height 34
click at [553, 115] on input "text" at bounding box center [629, 120] width 291 height 34
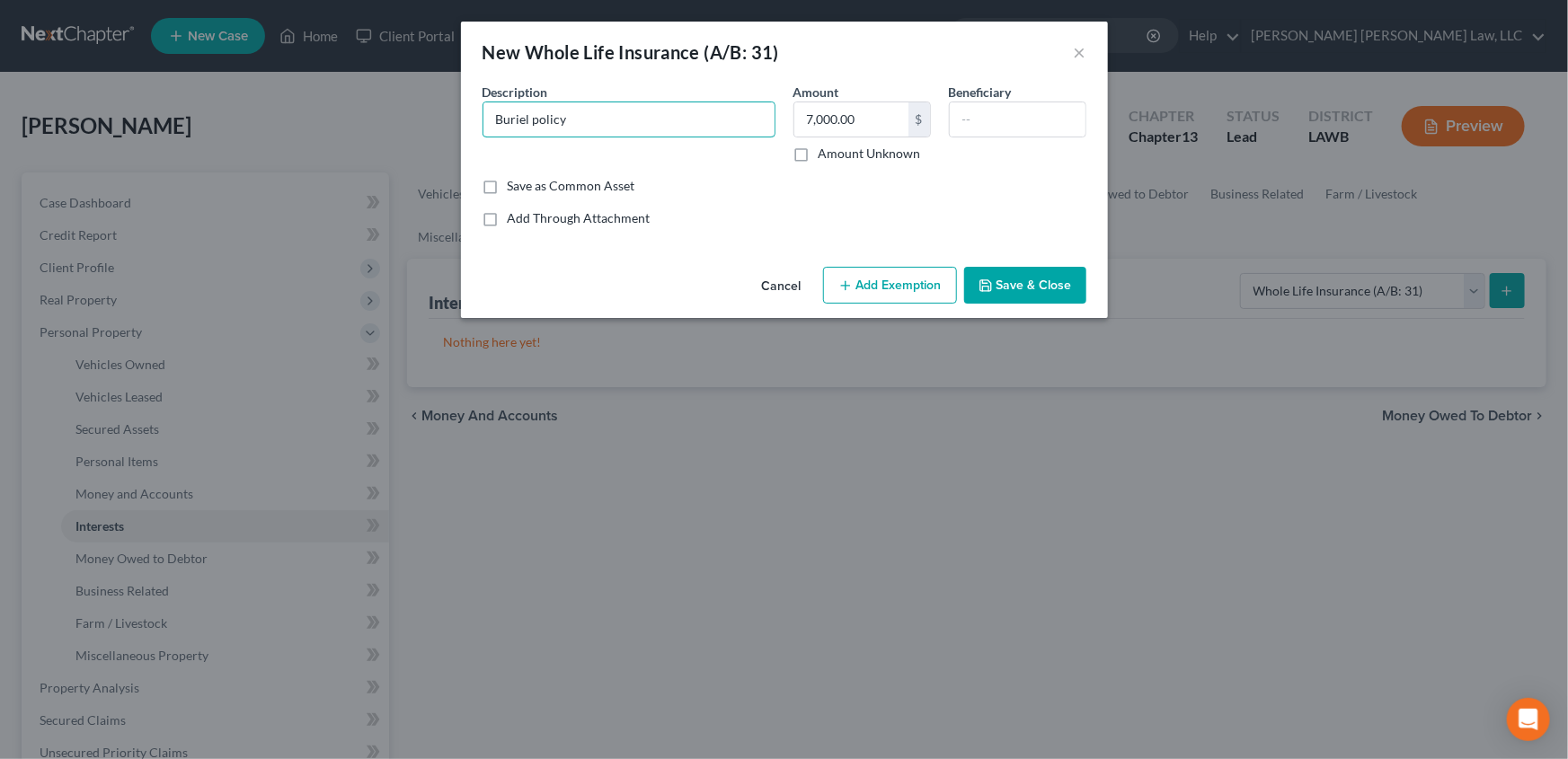
type input "Buriel policy"
click at [999, 109] on input "text" at bounding box center [1017, 120] width 136 height 34
type input "daughter"
drag, startPoint x: 1020, startPoint y: 284, endPoint x: 1031, endPoint y: 284, distance: 11.0
click at [1020, 284] on button "Save & Close" at bounding box center [1026, 286] width 123 height 38
